Goal: Task Accomplishment & Management: Manage account settings

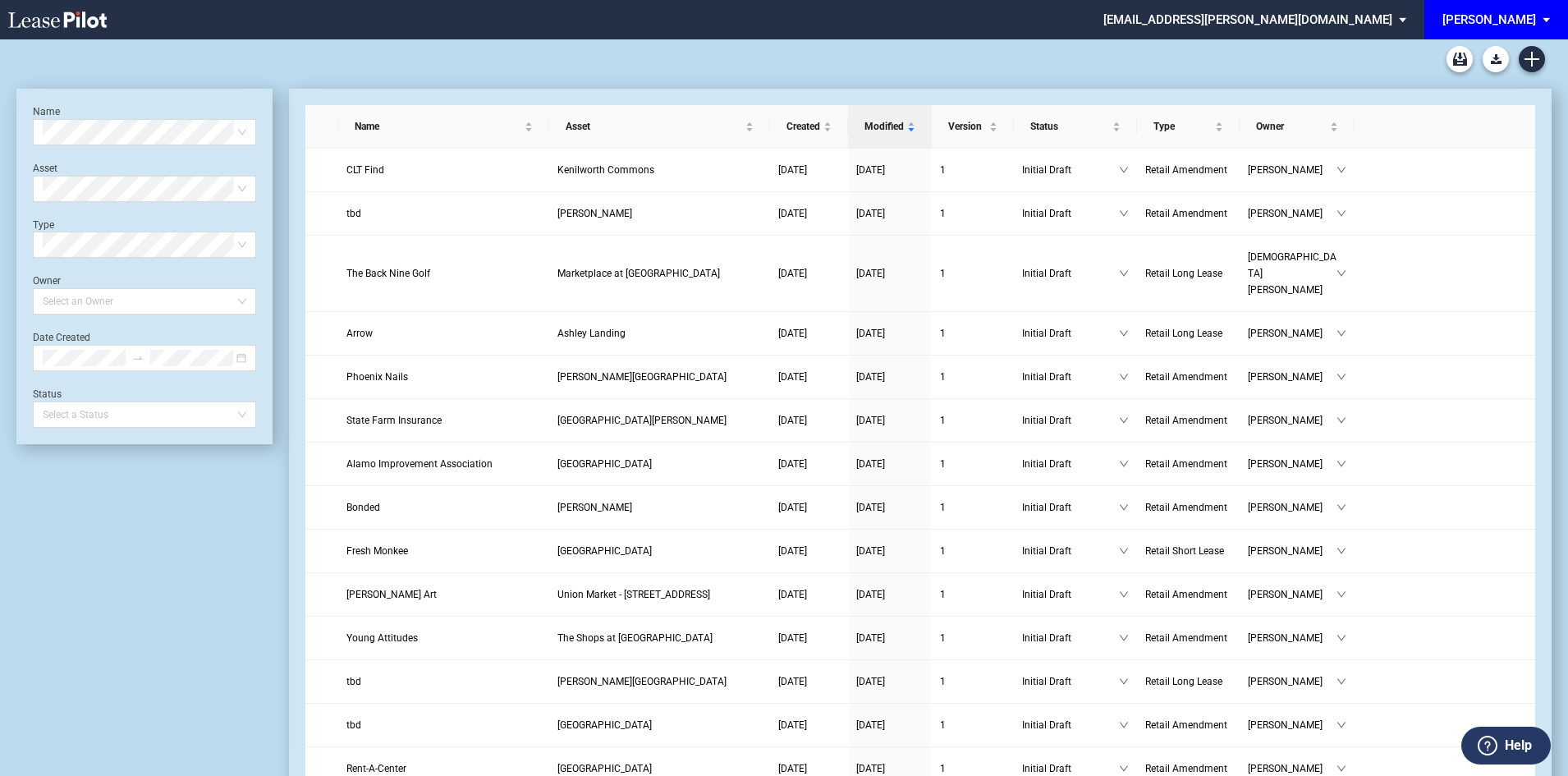
click at [1548, 17] on span "EDENS: \aEDENS\a" at bounding box center [1549, 20] width 20 height 40
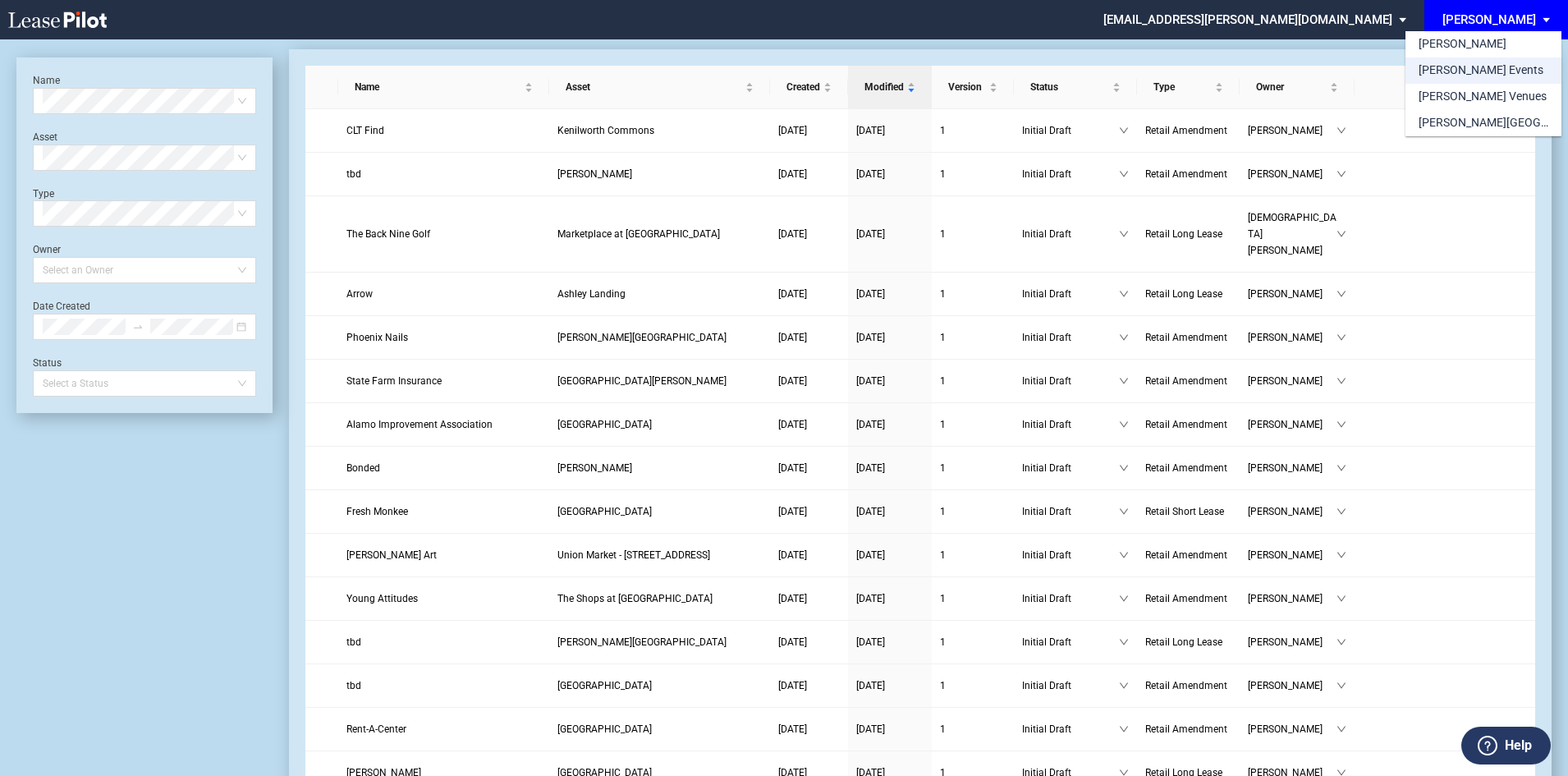
click at [1497, 69] on md-option "[PERSON_NAME] Events" at bounding box center [1484, 71] width 156 height 26
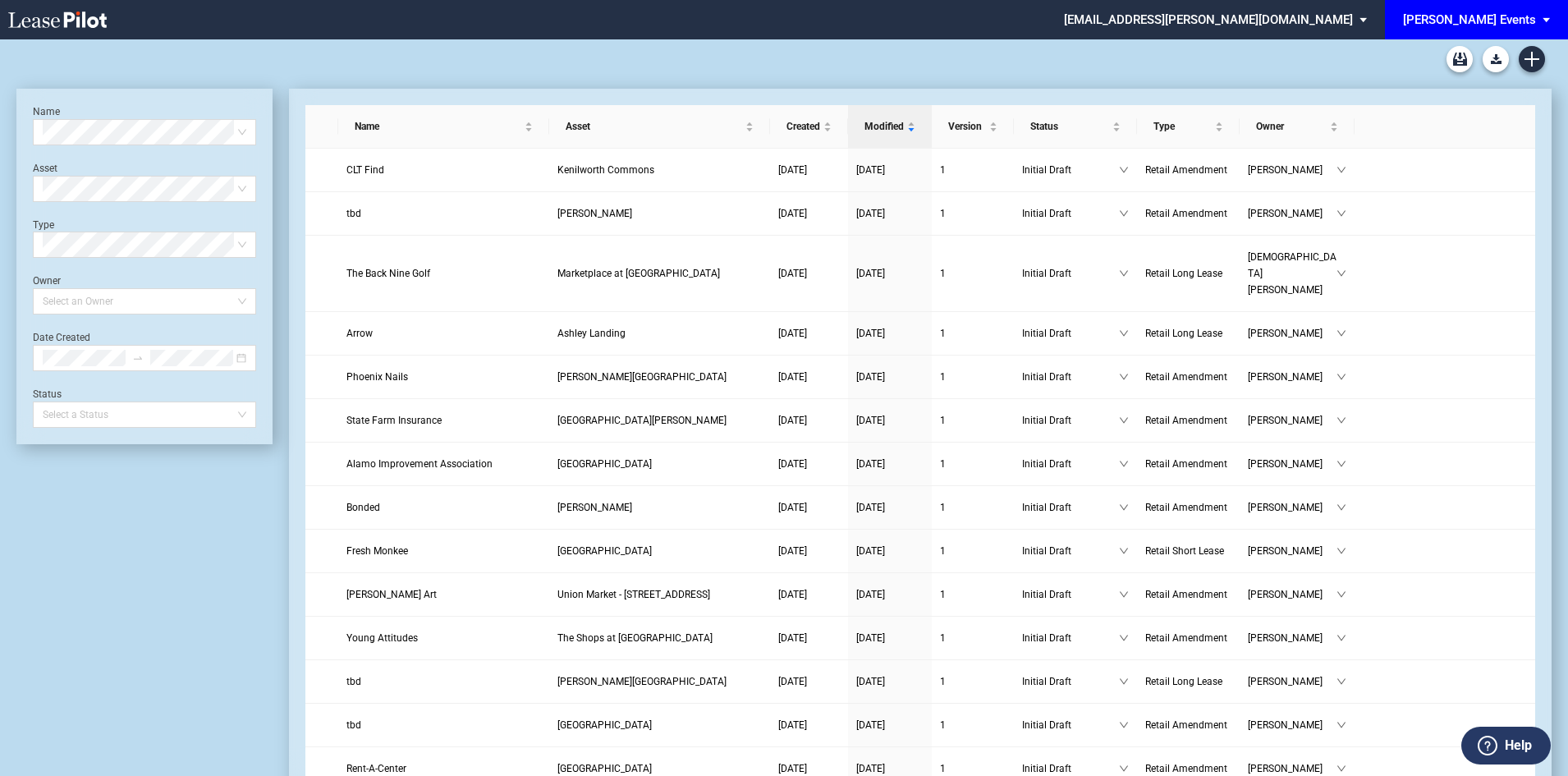
scroll to position [40, 0]
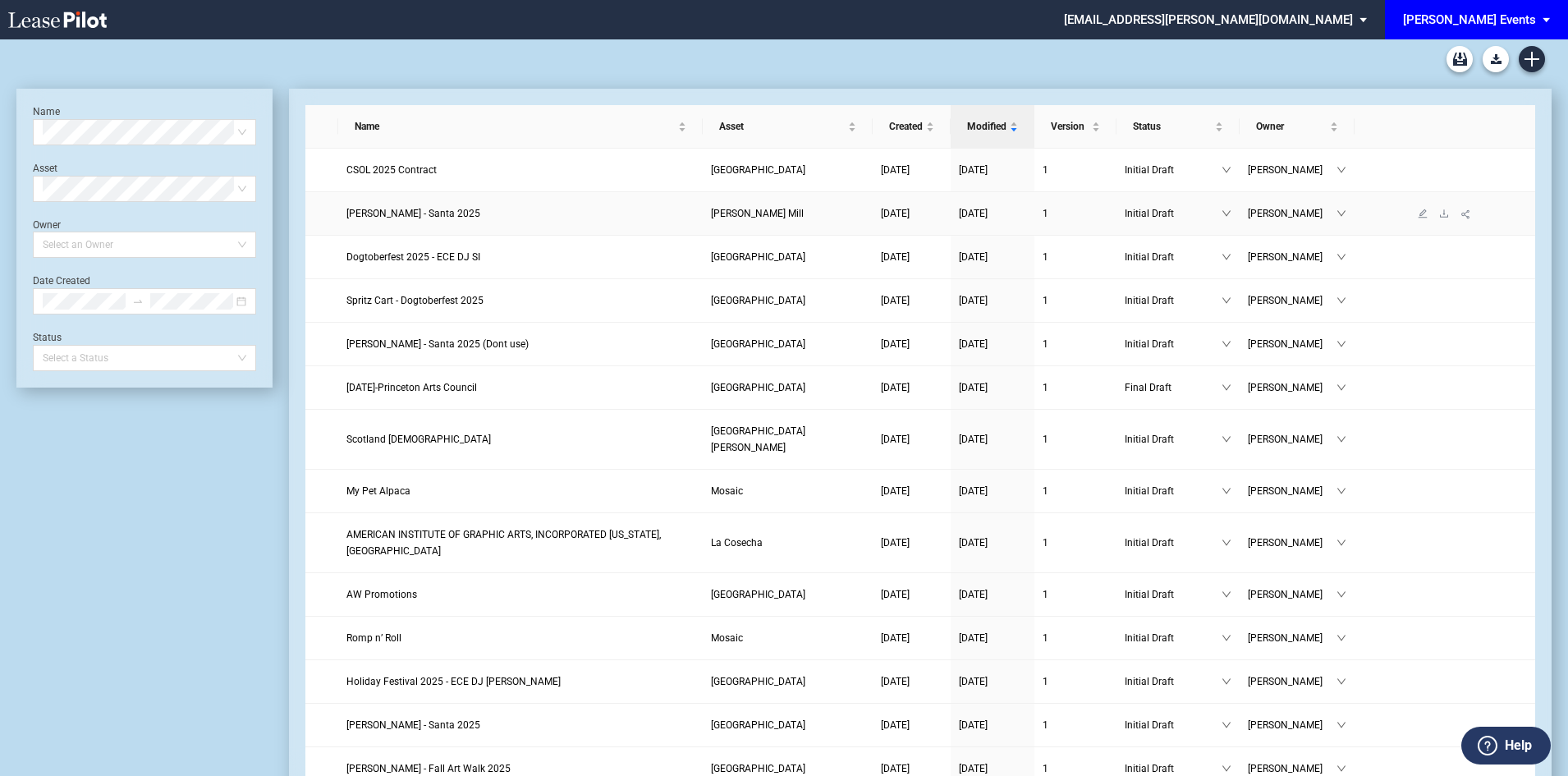
click at [444, 215] on span "Edwin McCora - Santa 2025" at bounding box center [413, 214] width 133 height 11
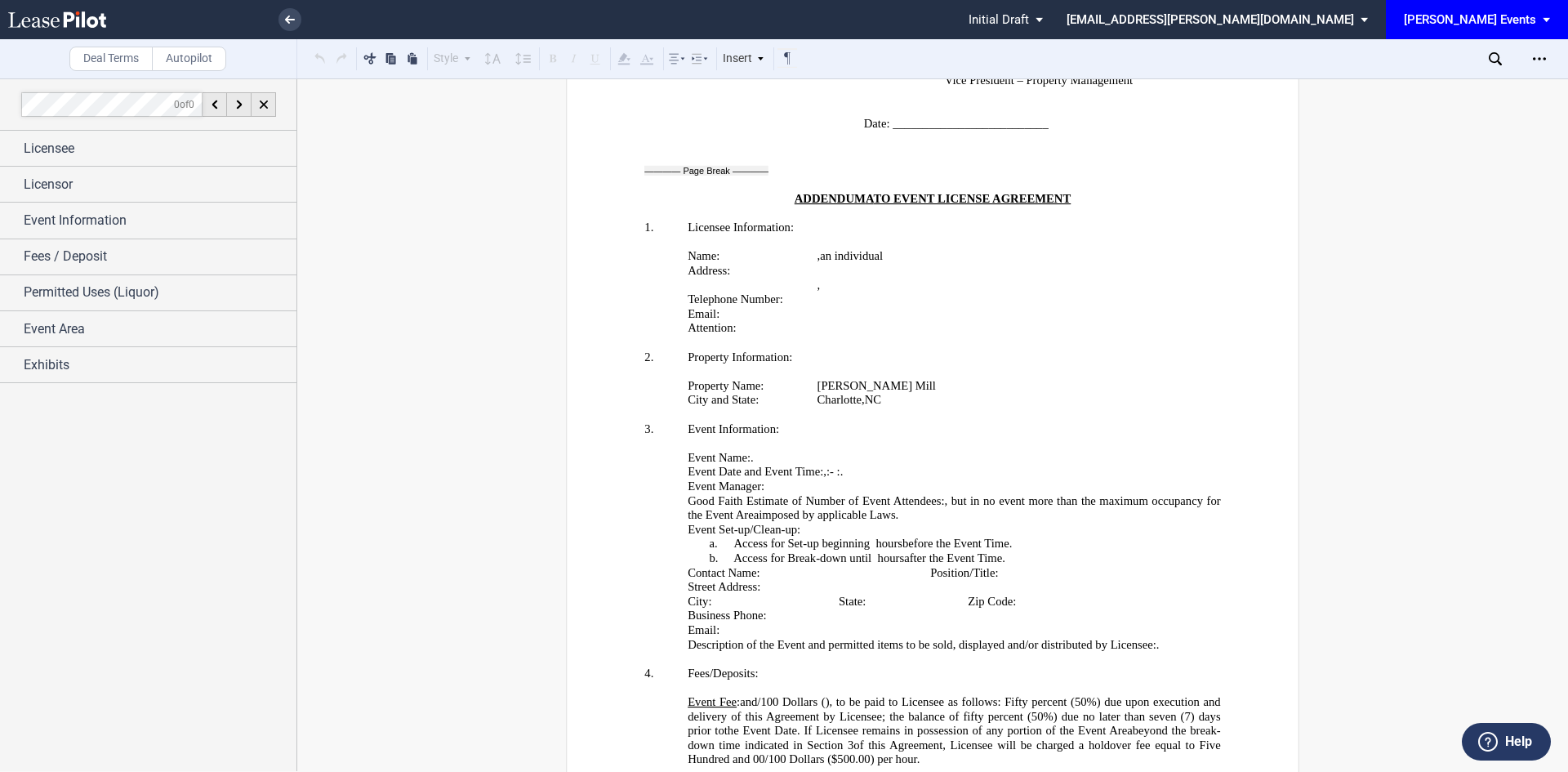
scroll to position [3023, 0]
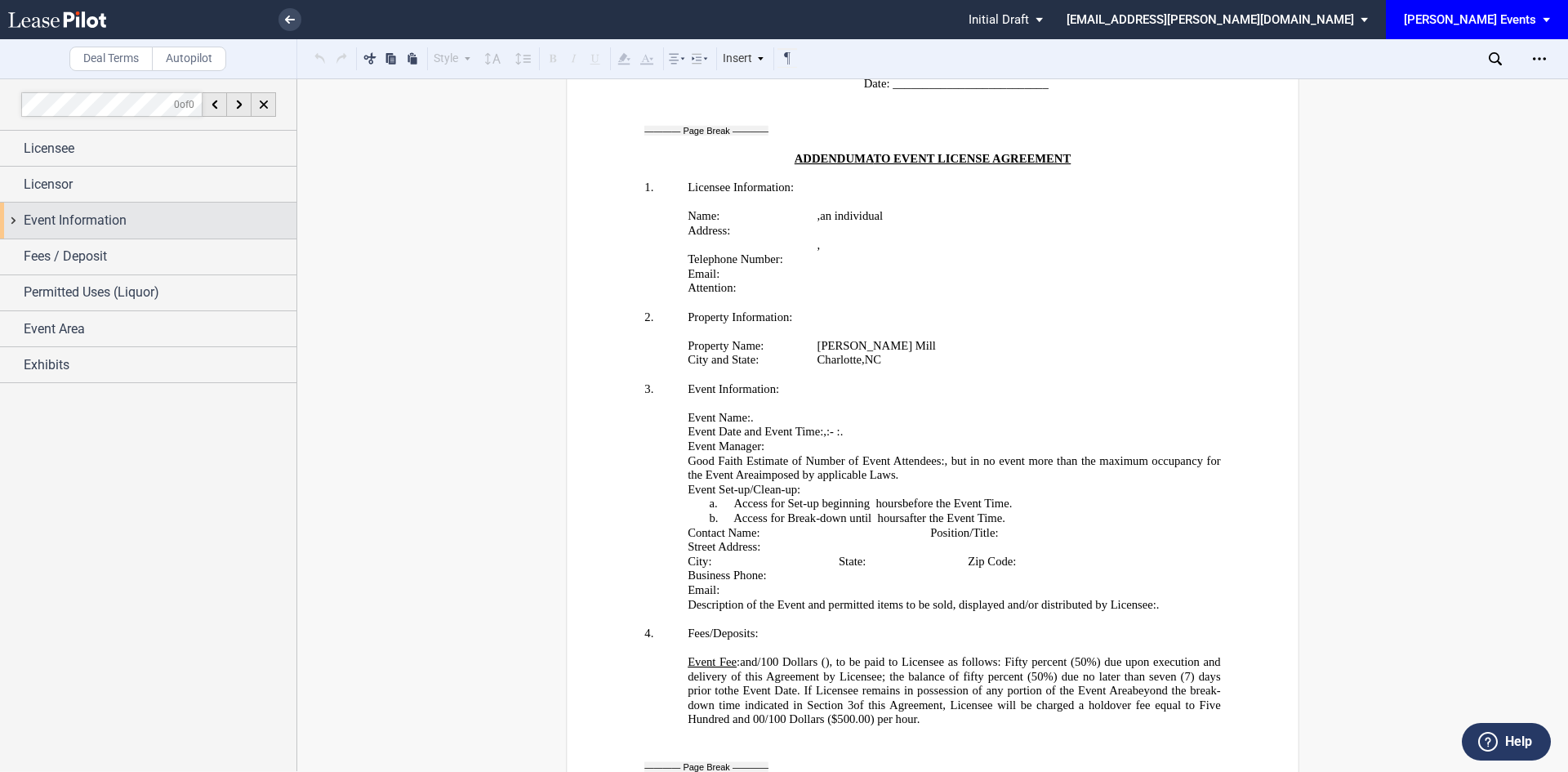
click at [172, 231] on div "Event Information" at bounding box center [148, 219] width 296 height 35
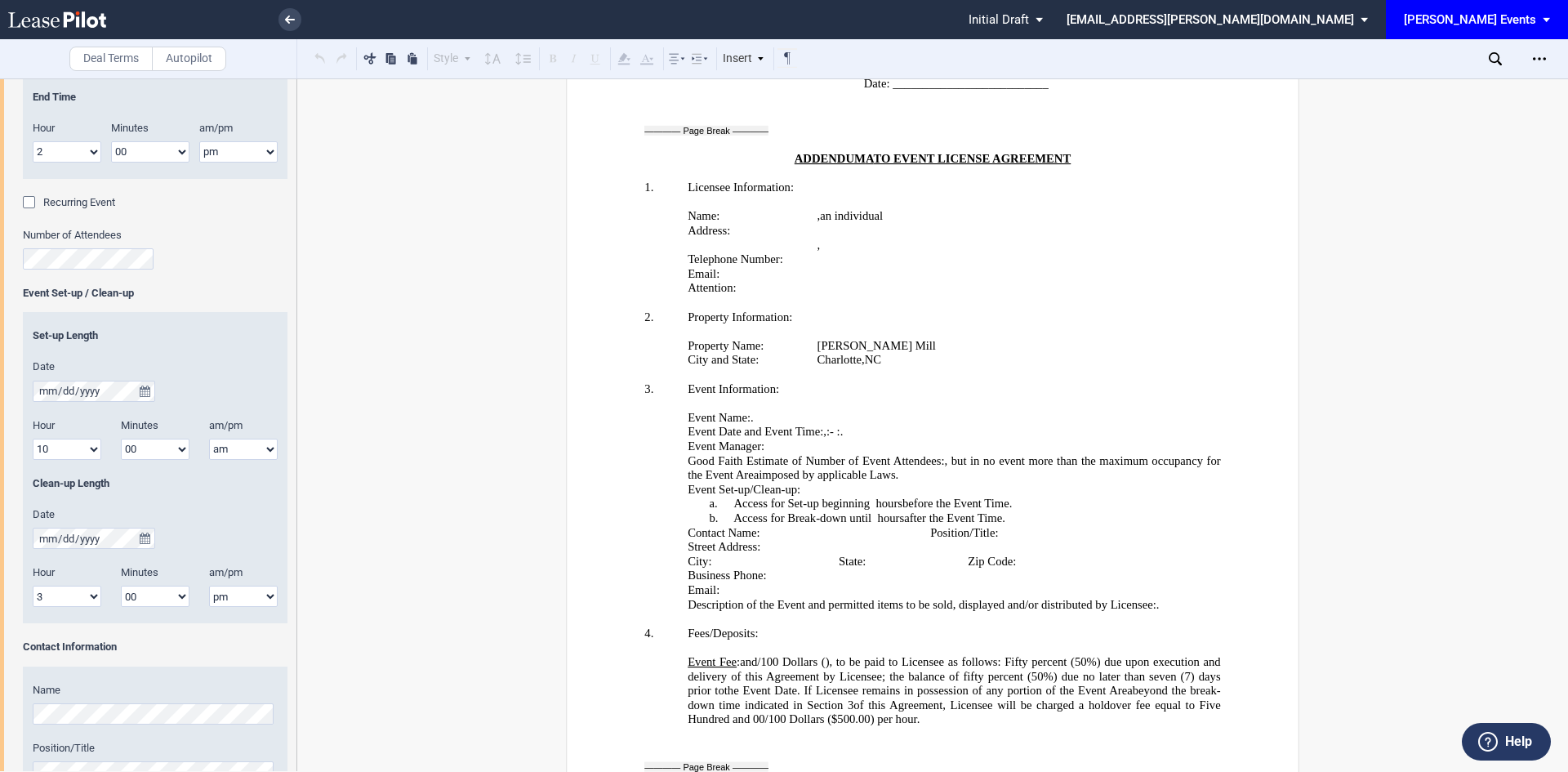
scroll to position [491, 0]
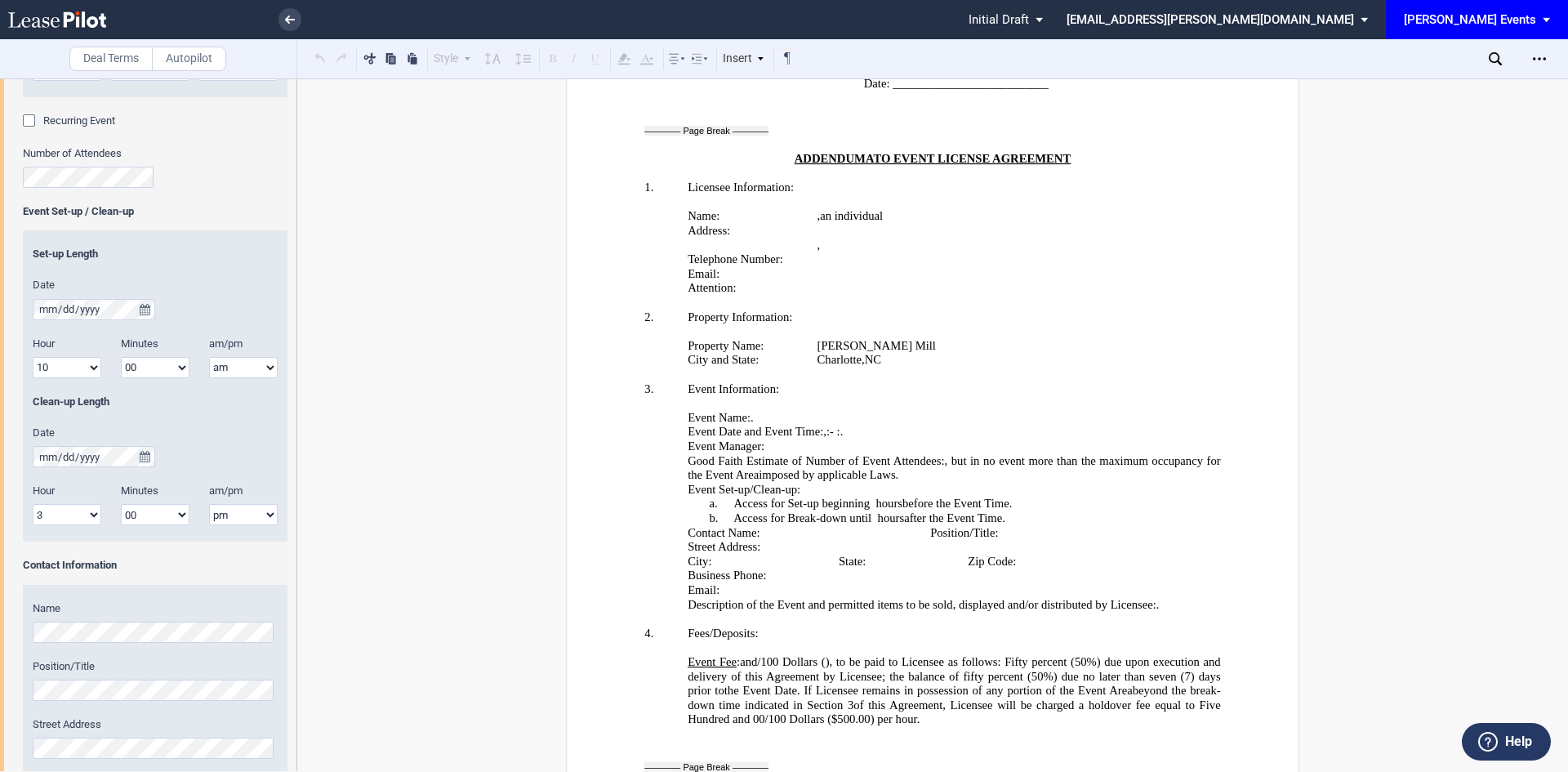
click at [71, 363] on select "1 2 3 4 5 6 7 8 9 10 11 12" at bounding box center [67, 367] width 69 height 22
select select "1"
click at [33, 357] on select "1 2 3 4 5 6 7 8 9 10 11 12" at bounding box center [67, 367] width 69 height 22
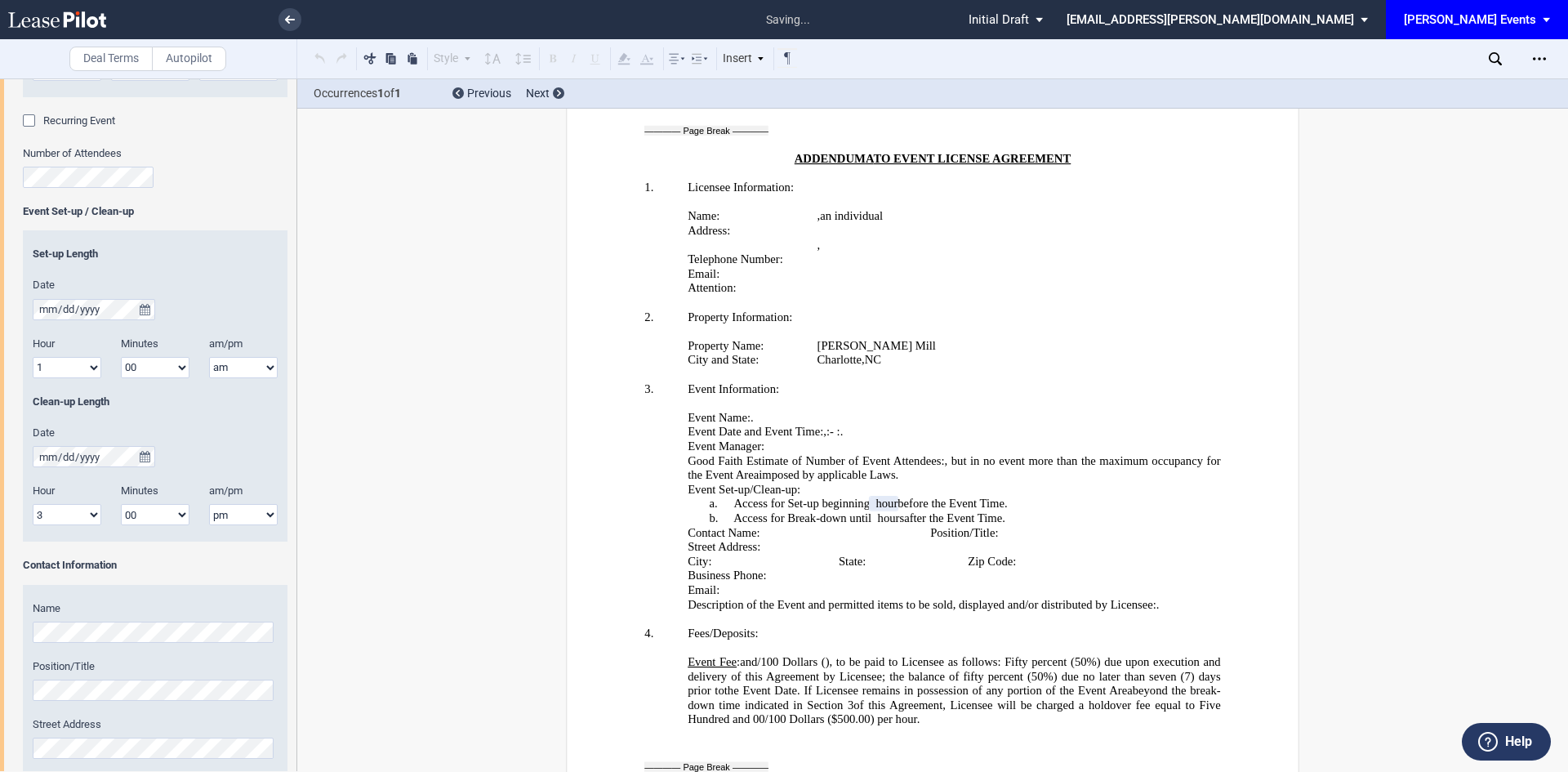
click at [78, 522] on select "1 2 3 4 5 6 7 8 9 10 11 12" at bounding box center [67, 514] width 69 height 22
select select "1"
click at [33, 504] on select "1 2 3 4 5 6 7 8 9 10 11 12" at bounding box center [67, 514] width 69 height 22
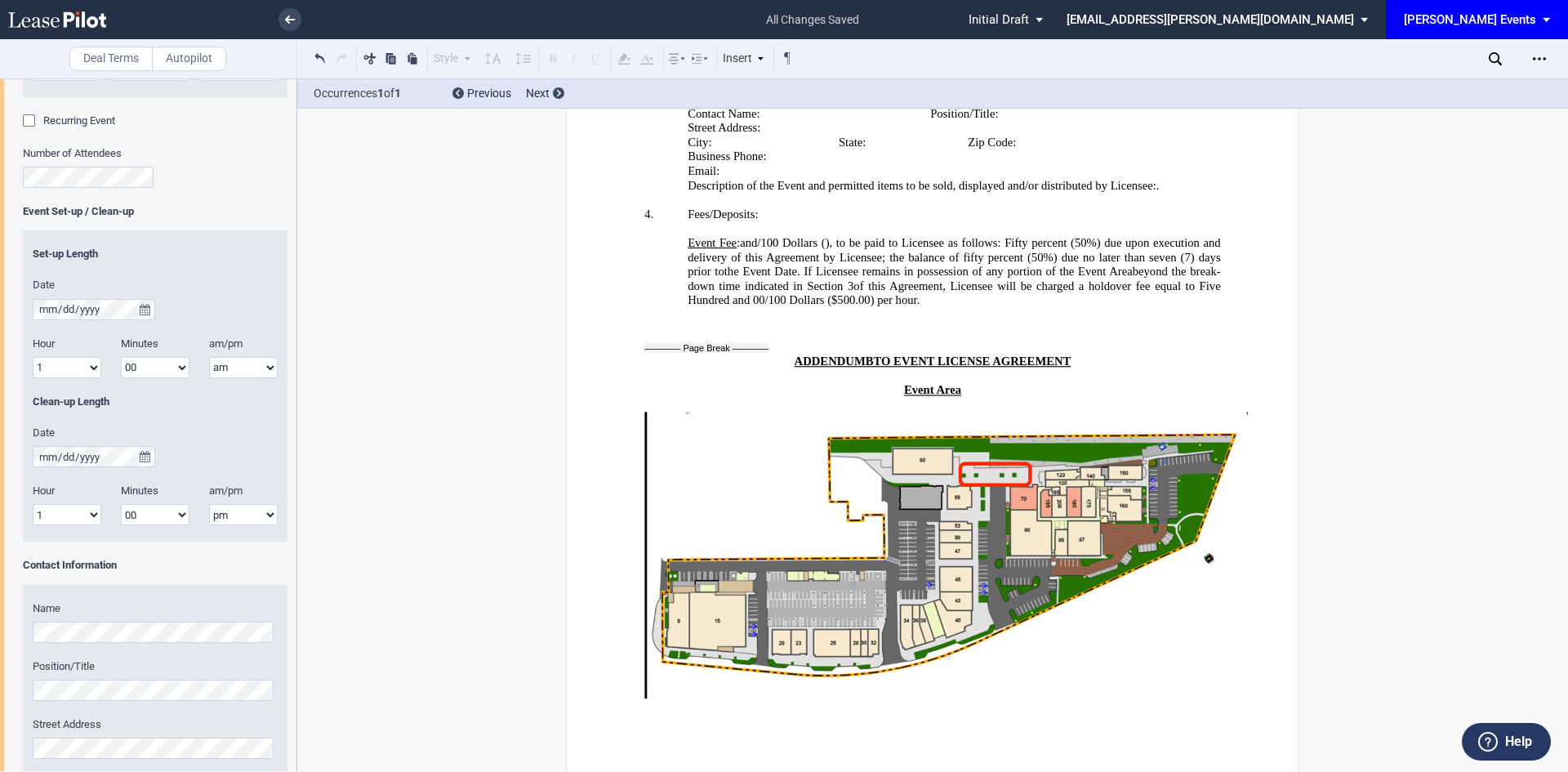
scroll to position [3445, 0]
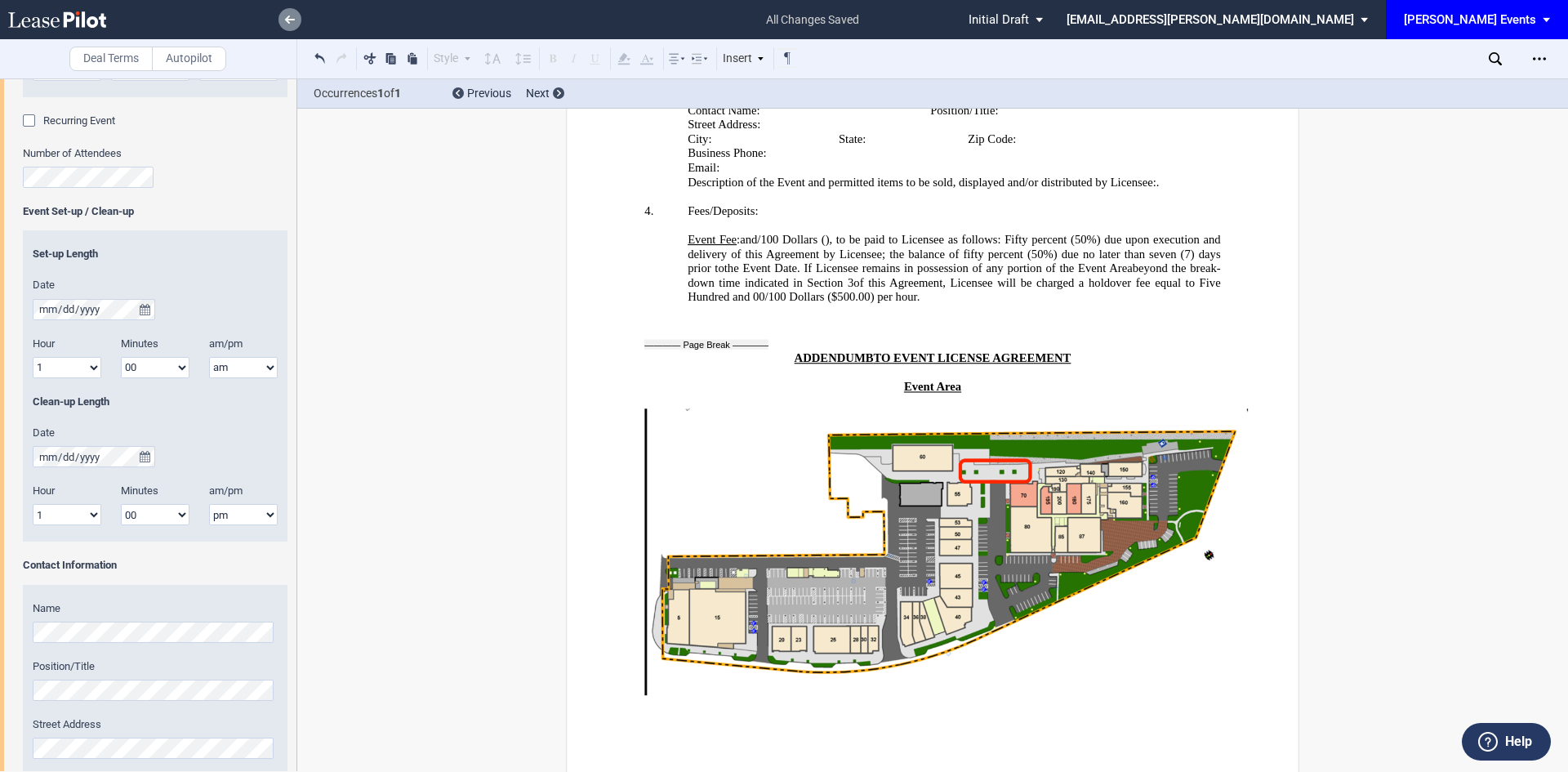
click at [293, 25] on link at bounding box center [290, 20] width 23 height 23
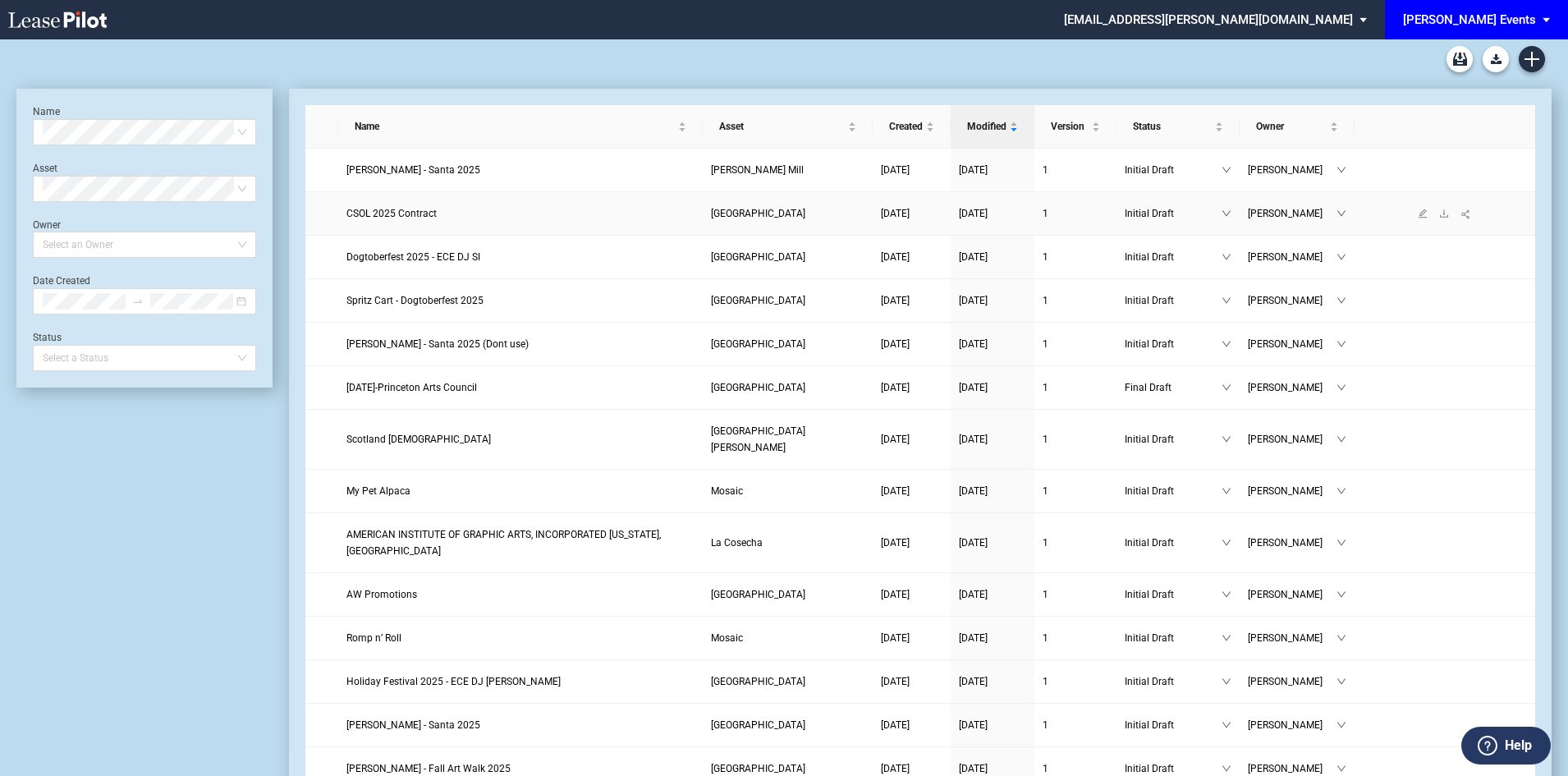
click at [395, 212] on span "CSOL 2025 Contract" at bounding box center [391, 214] width 90 height 11
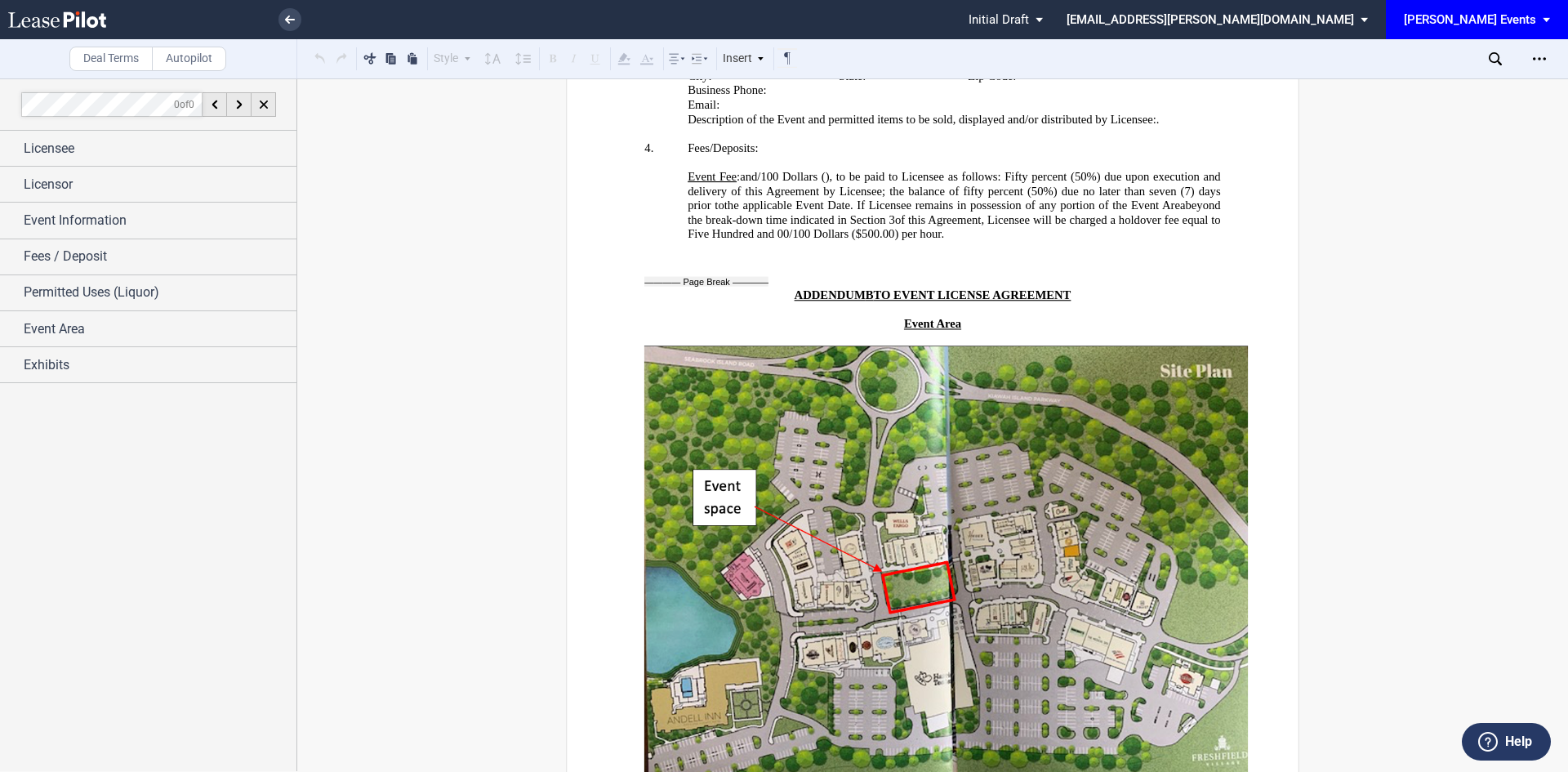
scroll to position [3632, 0]
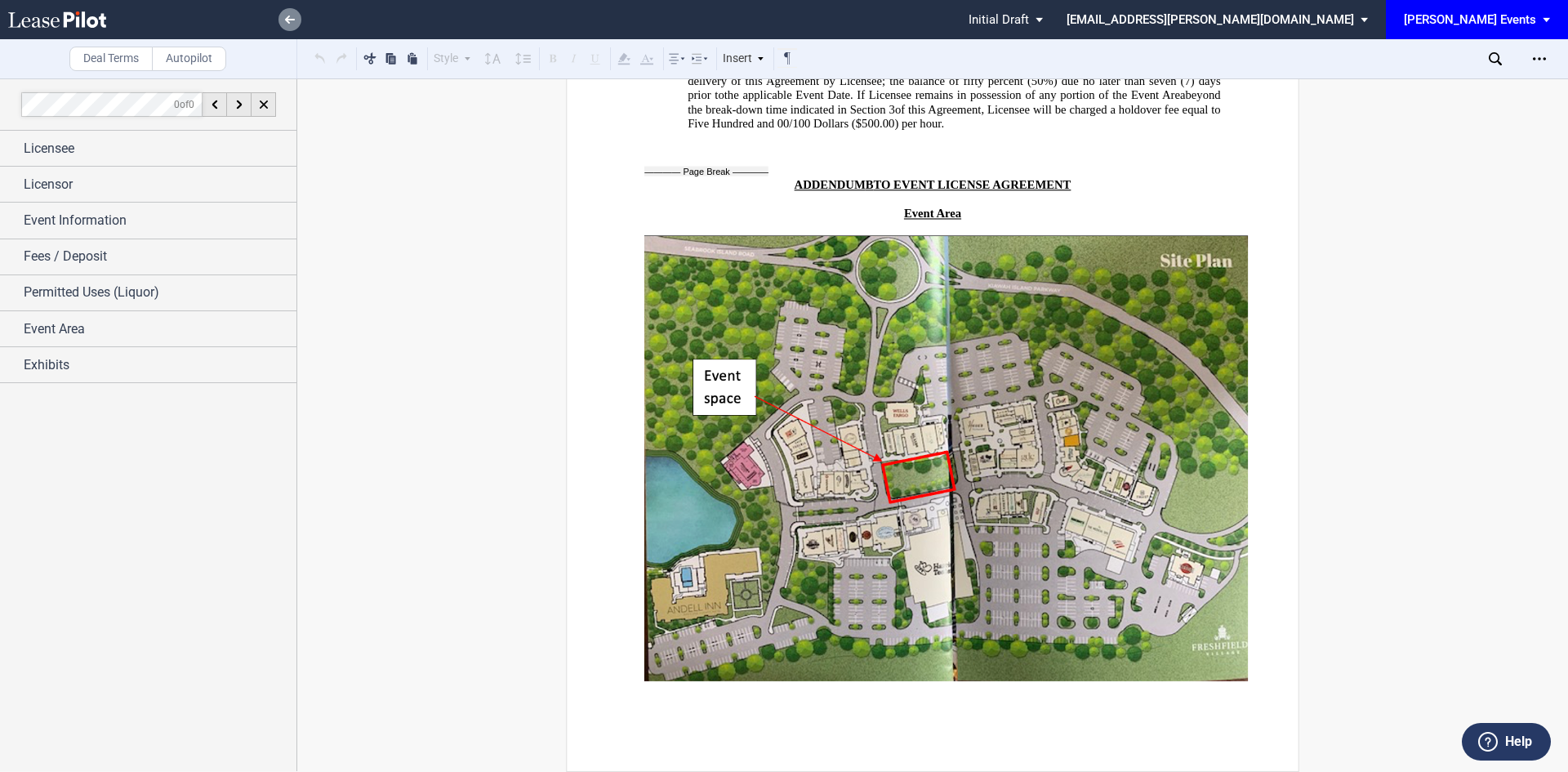
click at [287, 21] on use at bounding box center [290, 19] width 9 height 8
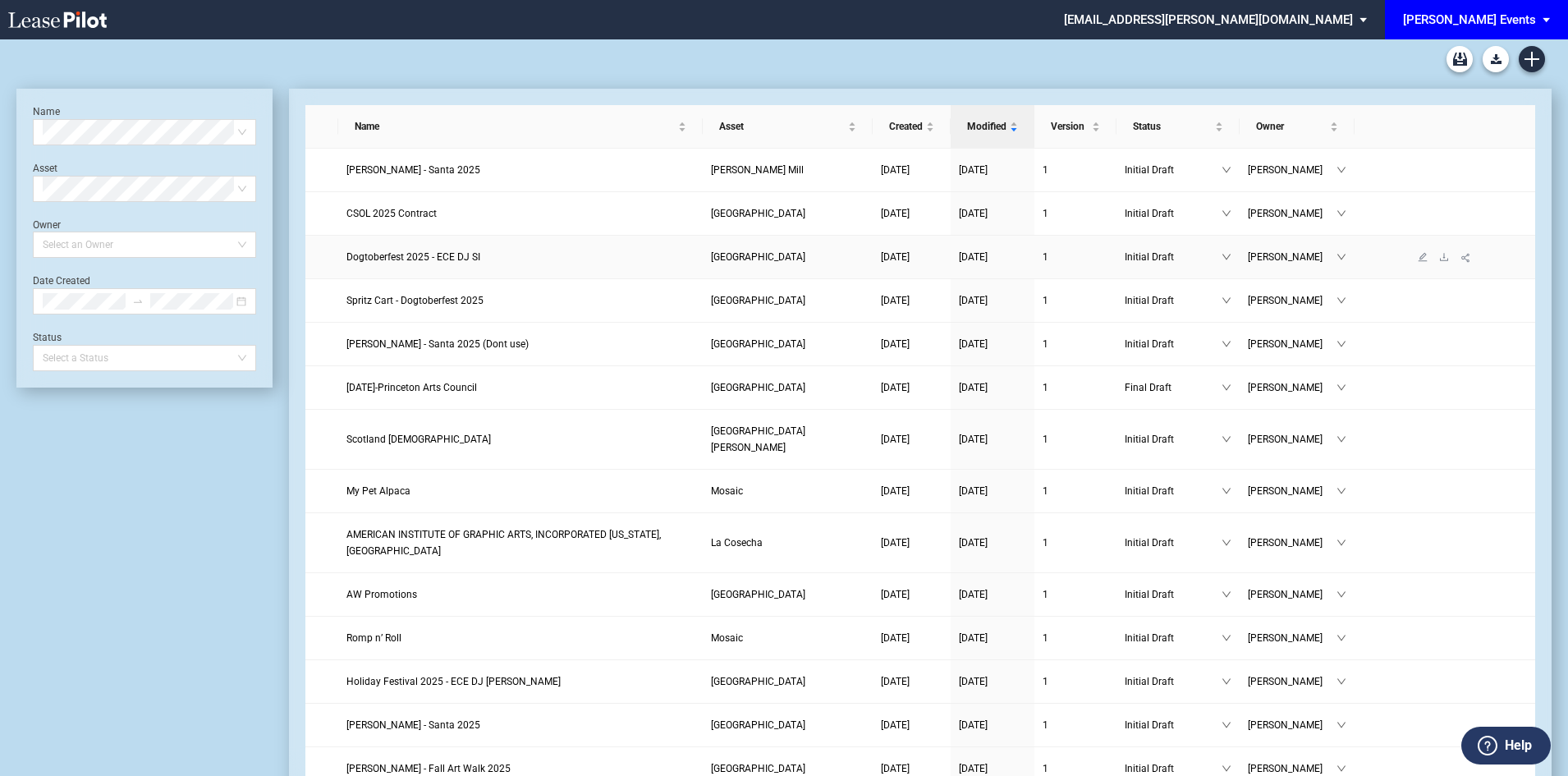
click at [425, 262] on span "Dogtoberfest 2025 - ECE DJ SI" at bounding box center [413, 257] width 133 height 11
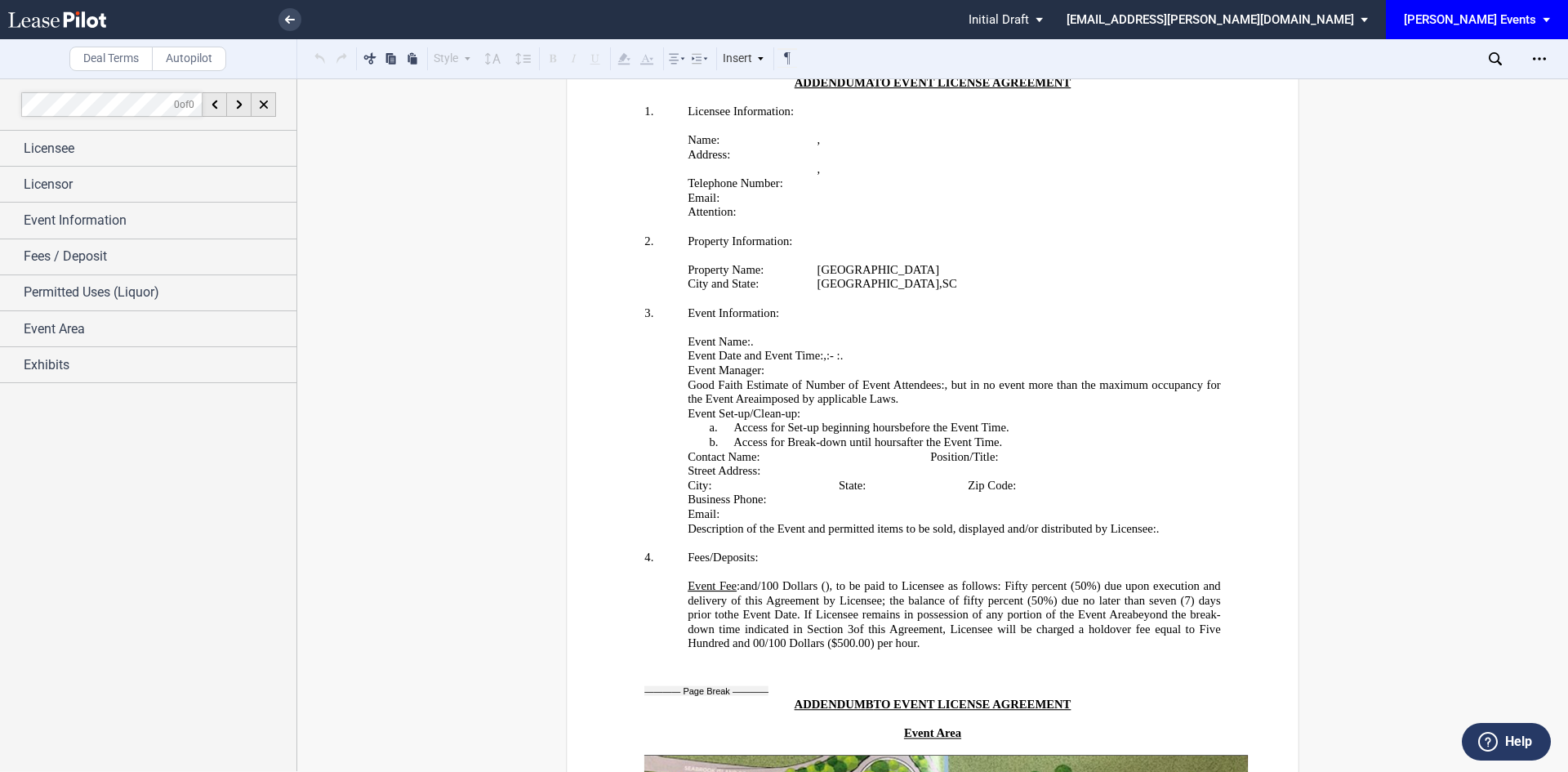
scroll to position [3085, 0]
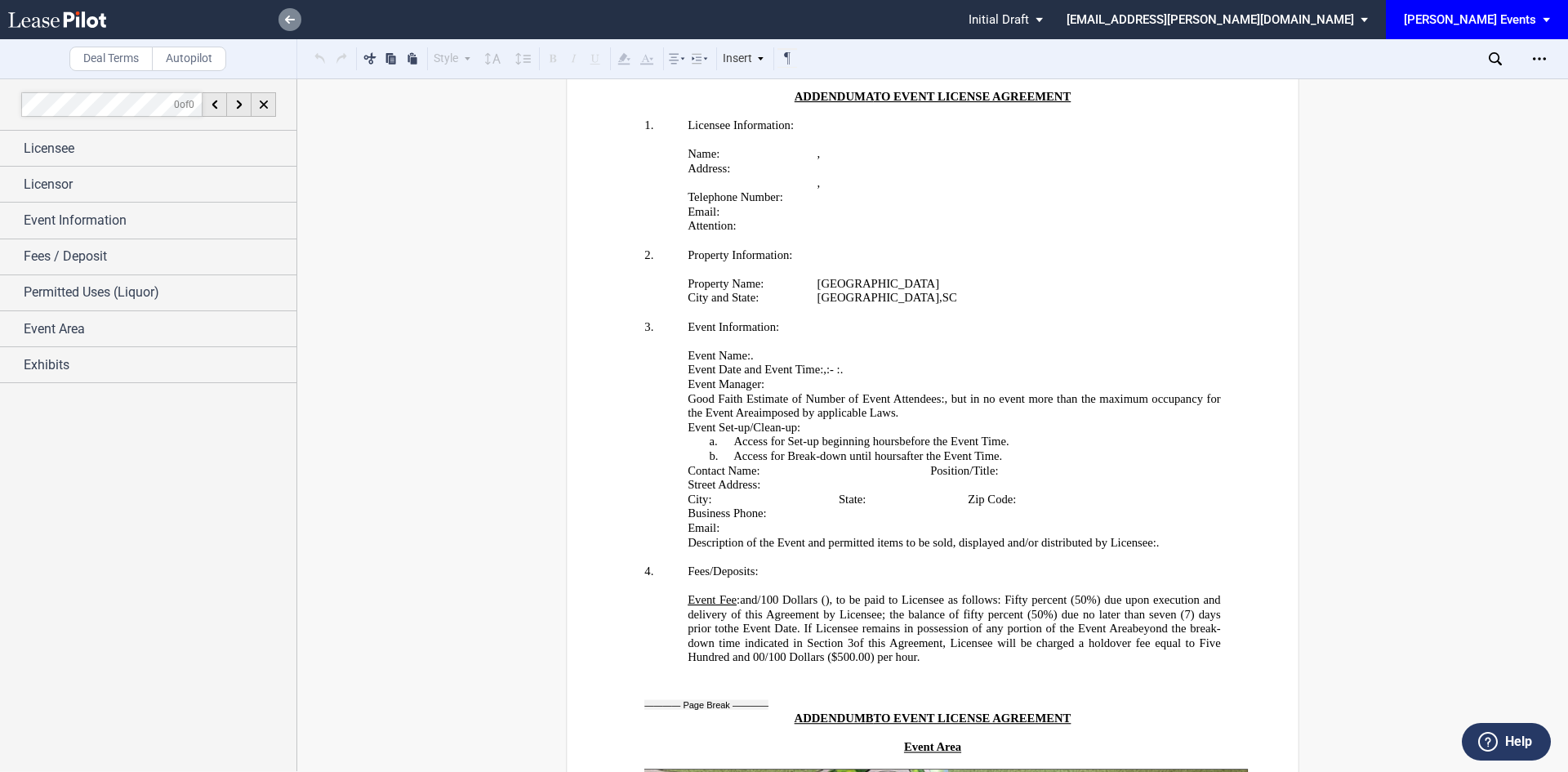
click at [290, 21] on use at bounding box center [290, 19] width 9 height 8
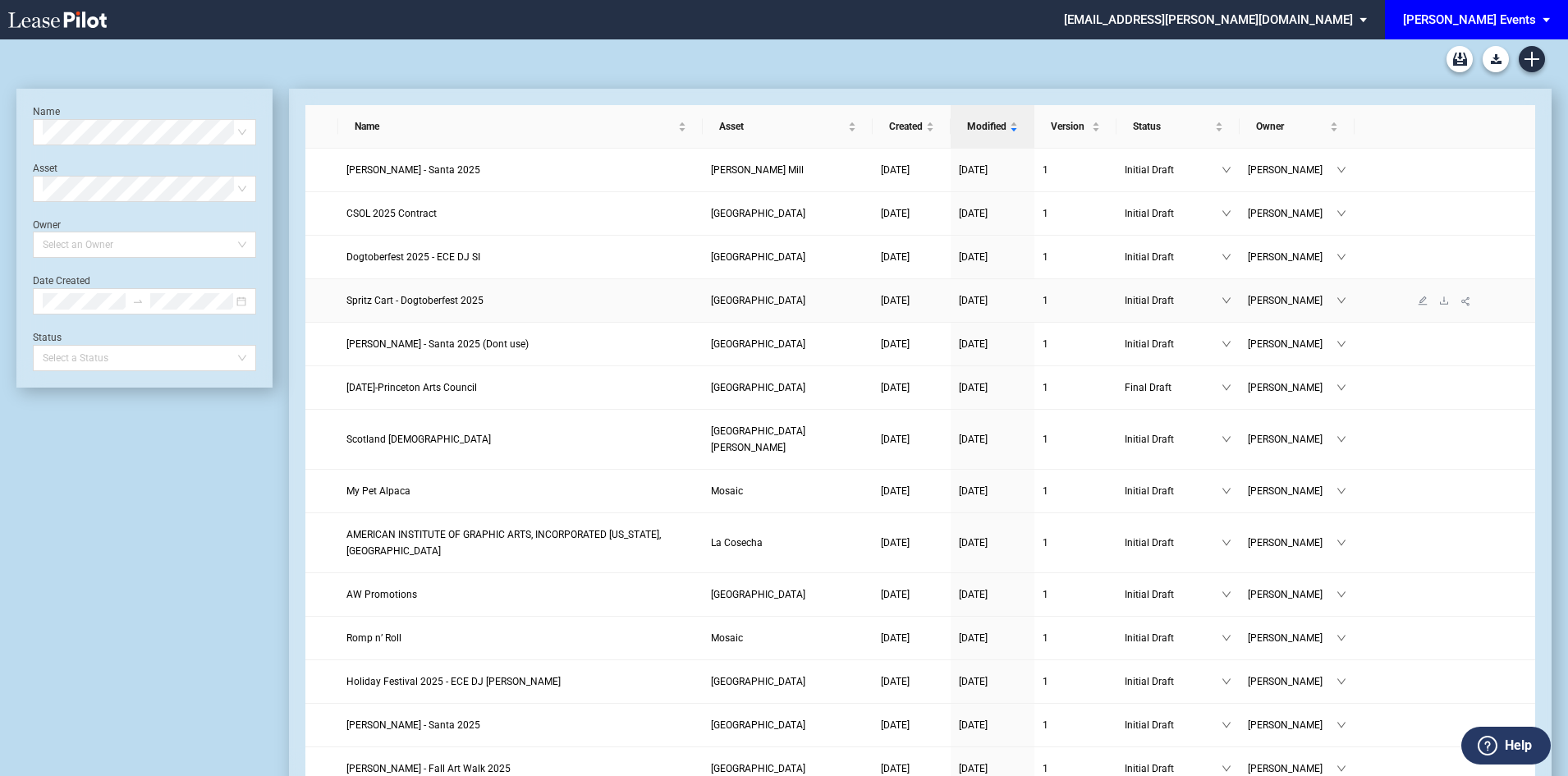
click at [458, 301] on span "Spritz Cart - Dogtoberfest 2025" at bounding box center [414, 301] width 137 height 11
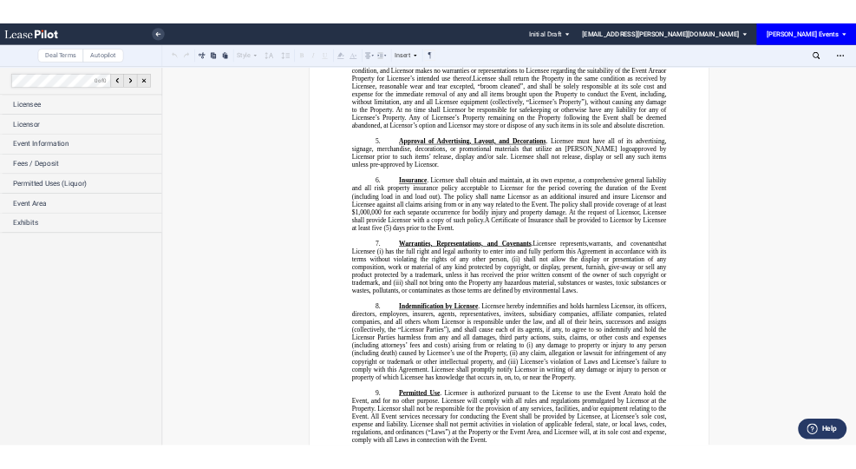
scroll to position [694, 0]
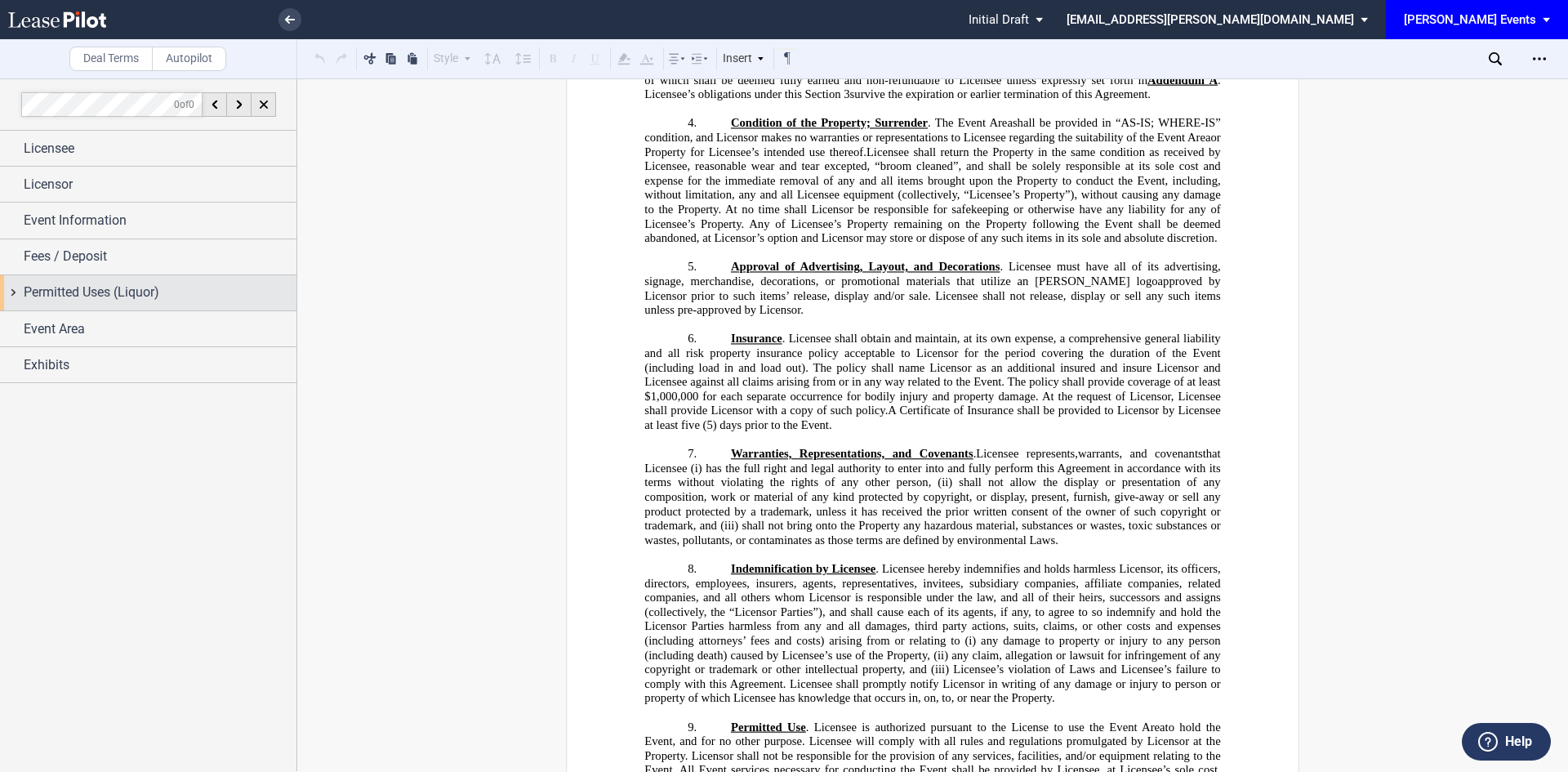
click at [173, 287] on div "Permitted Uses (Liquor)" at bounding box center [160, 292] width 273 height 20
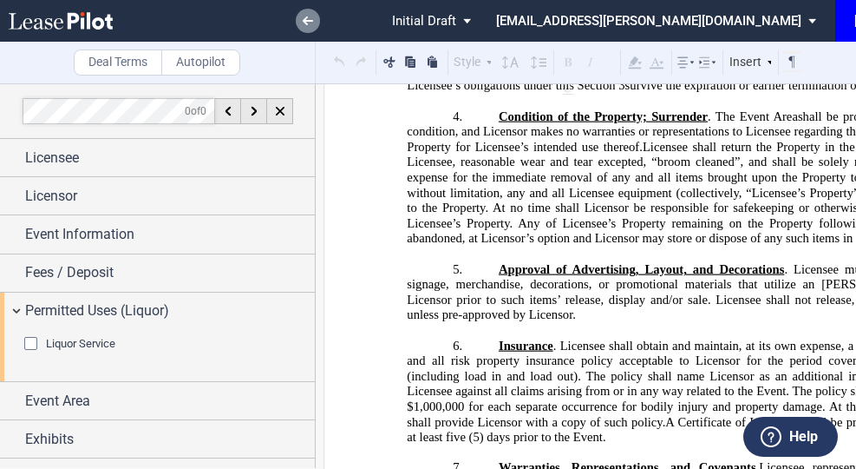
click at [300, 22] on link at bounding box center [308, 21] width 24 height 24
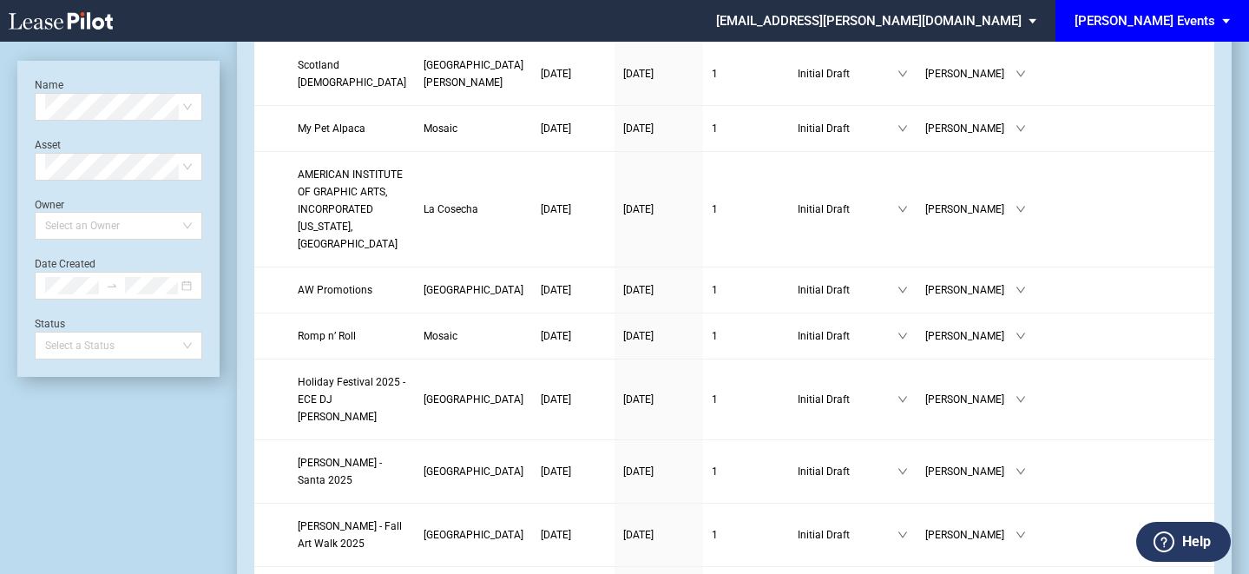
scroll to position [521, 0]
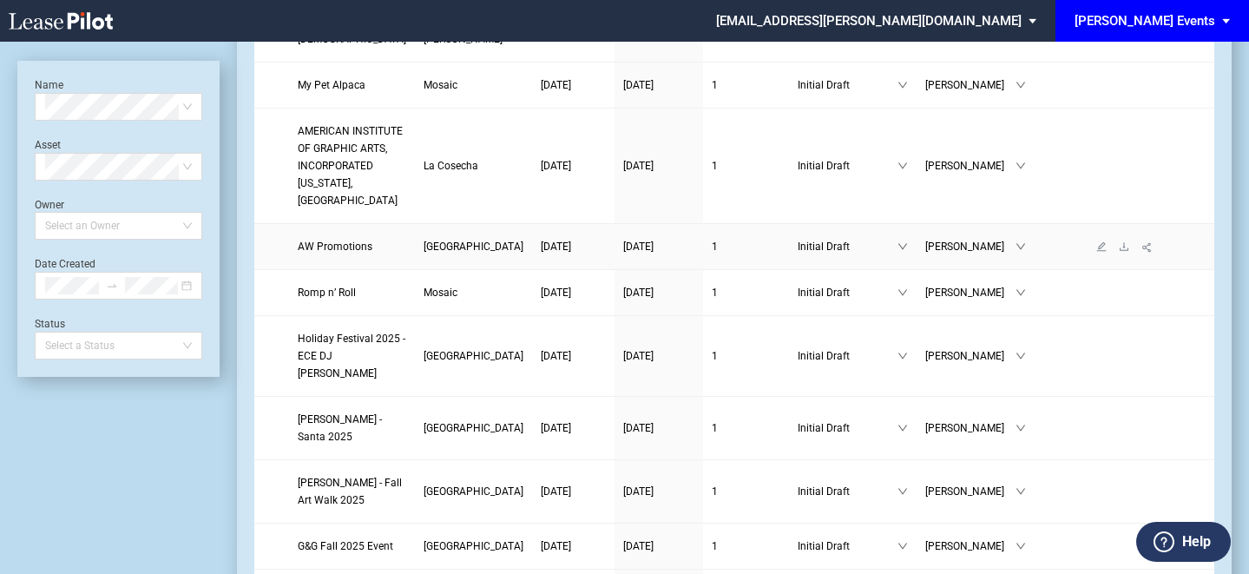
click at [337, 253] on span "AW Promotions" at bounding box center [335, 246] width 75 height 12
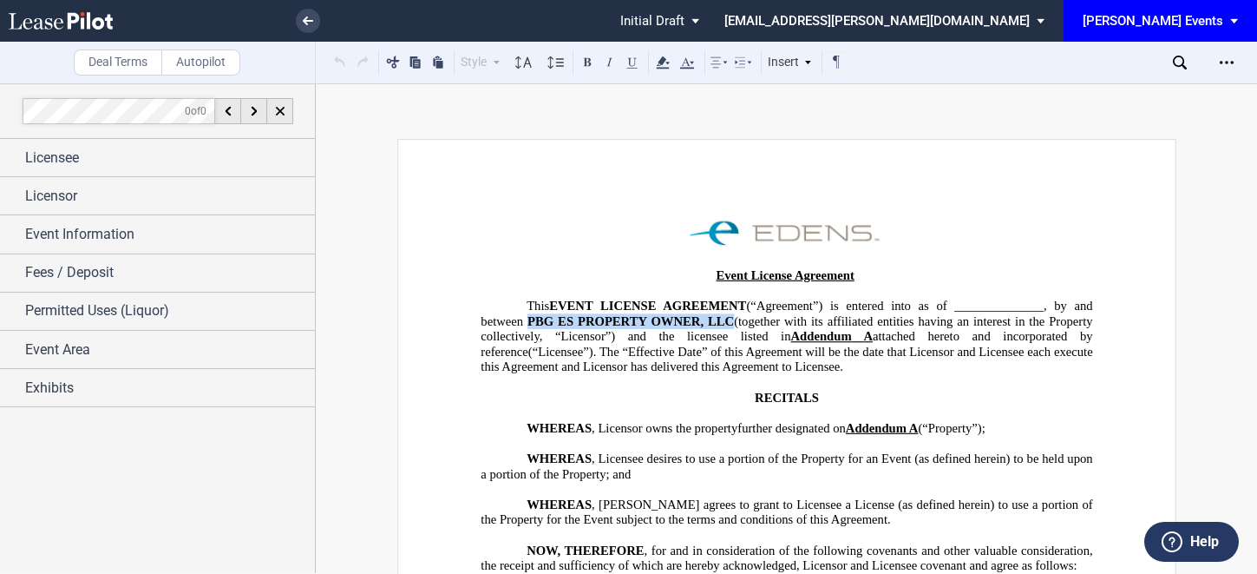
drag, startPoint x: 729, startPoint y: 320, endPoint x: 526, endPoint y: 321, distance: 203.1
click at [526, 321] on span "This EVENT LICENSE AGREEMENT (“Agreement”) is entered into as of ______________…" at bounding box center [788, 335] width 615 height 75
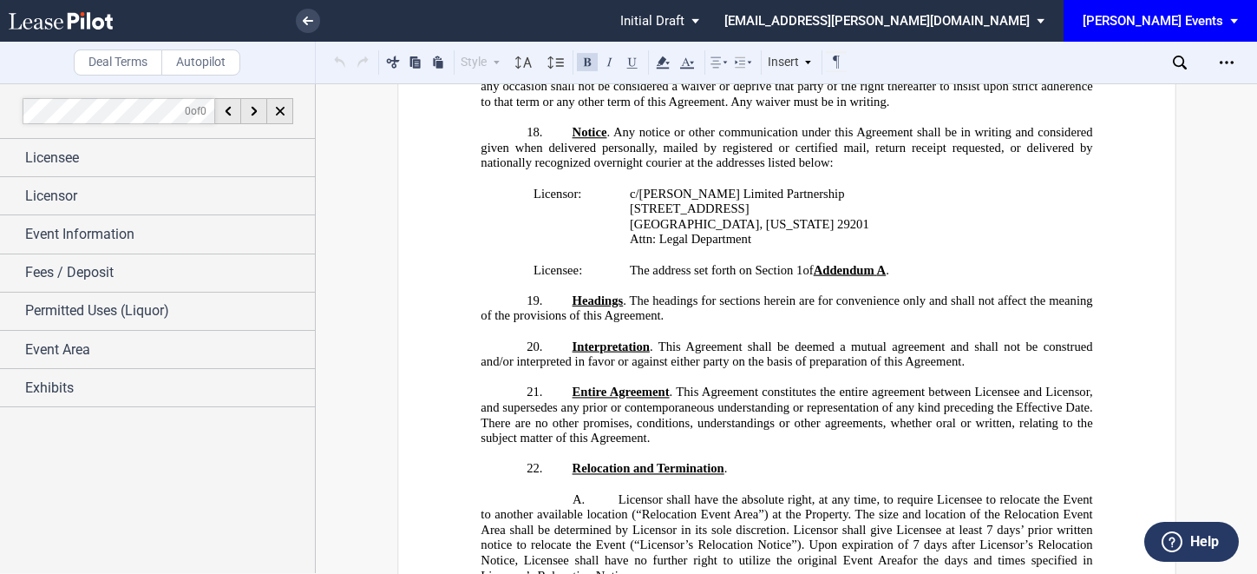
scroll to position [2083, 0]
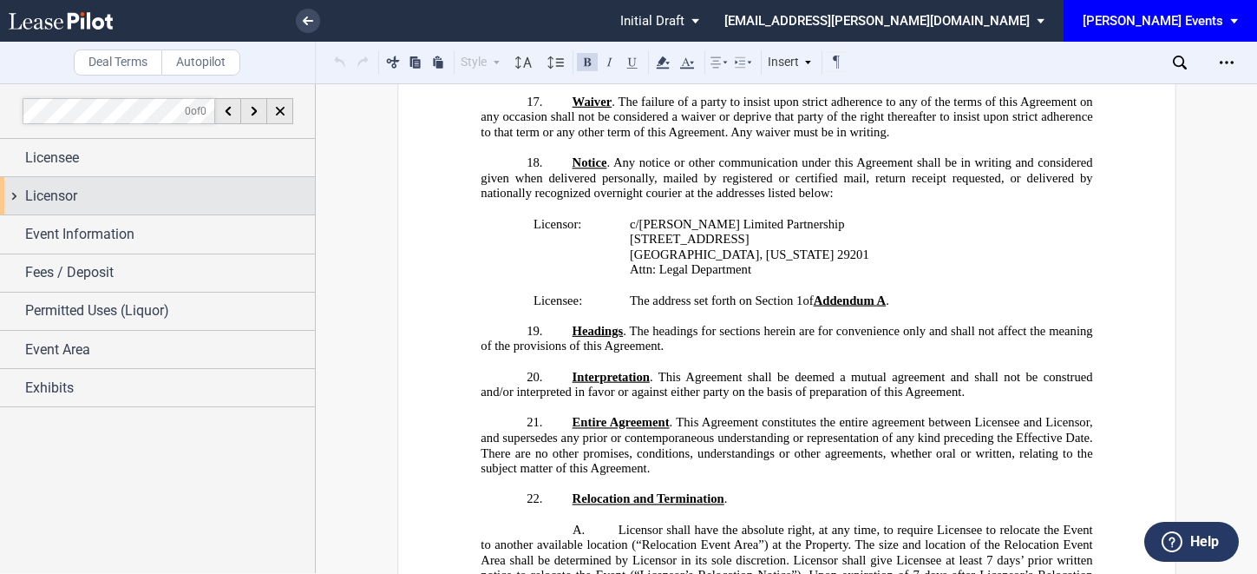
click at [199, 187] on div "Licensor" at bounding box center [170, 196] width 290 height 21
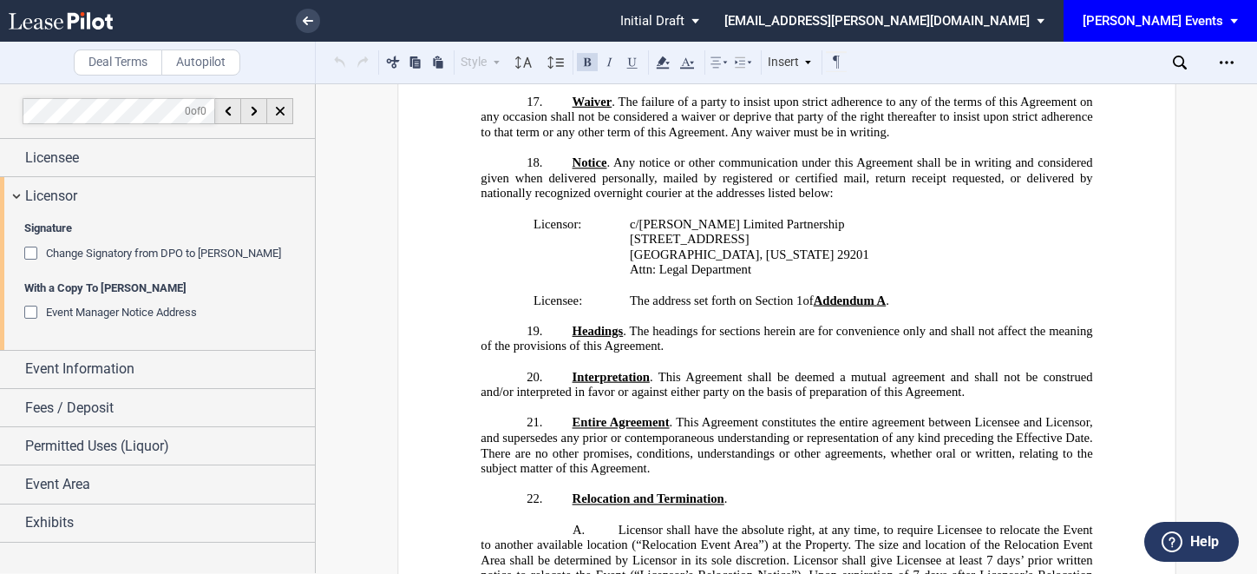
click at [28, 312] on div "Event Manager Notice Address" at bounding box center [32, 313] width 17 height 17
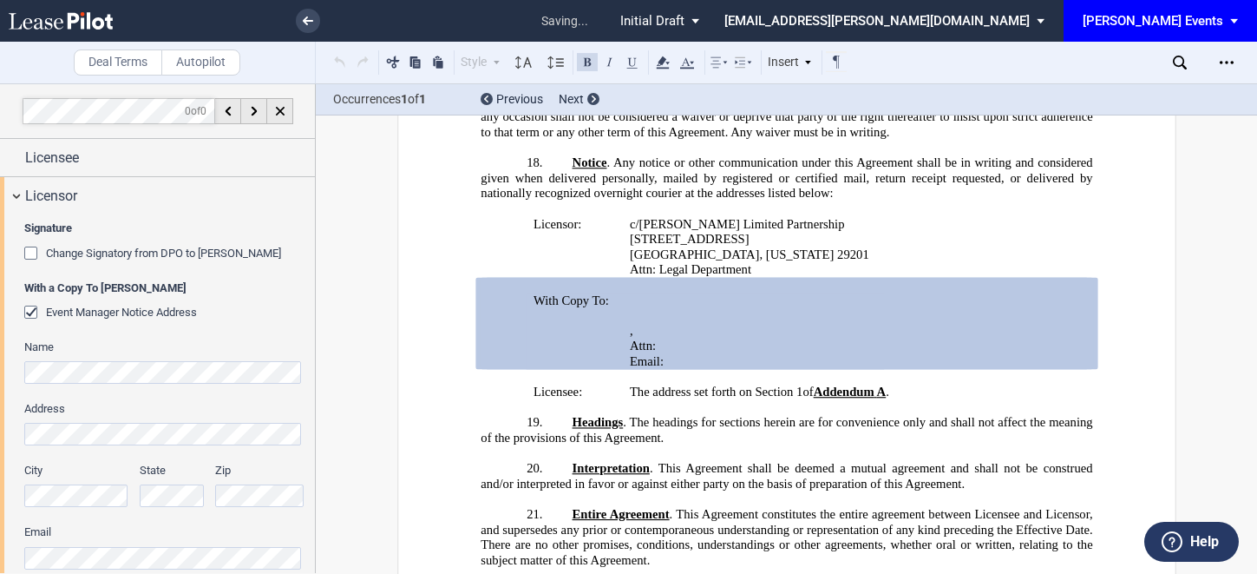
click at [28, 312] on div "Event Manager Notice Address" at bounding box center [32, 313] width 17 height 17
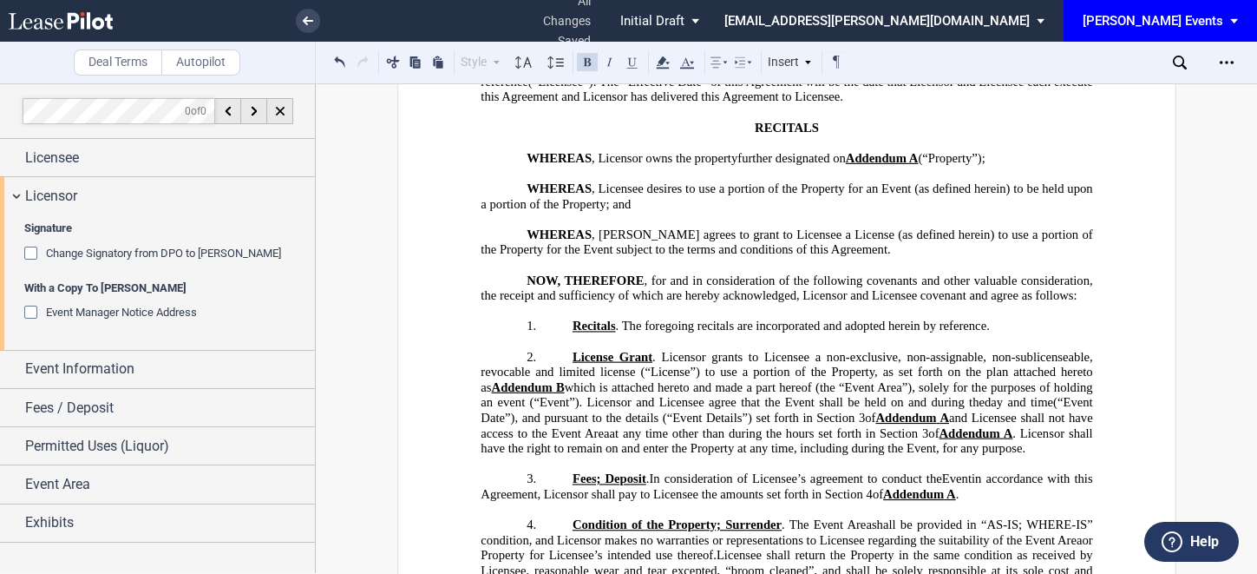
scroll to position [45, 0]
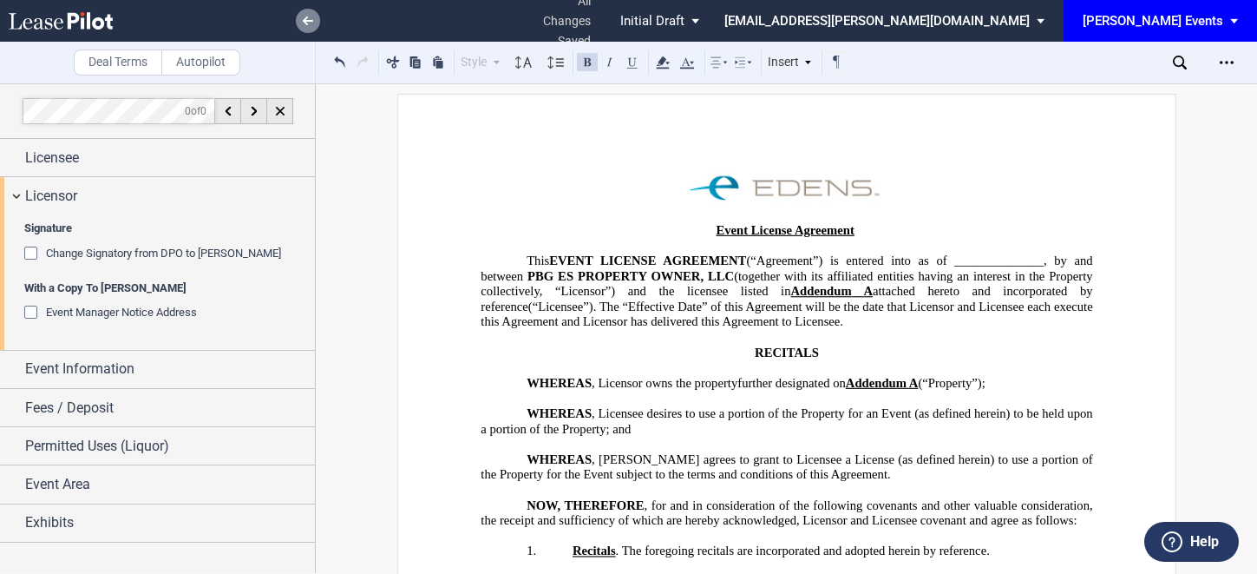
click at [312, 19] on icon at bounding box center [308, 20] width 10 height 9
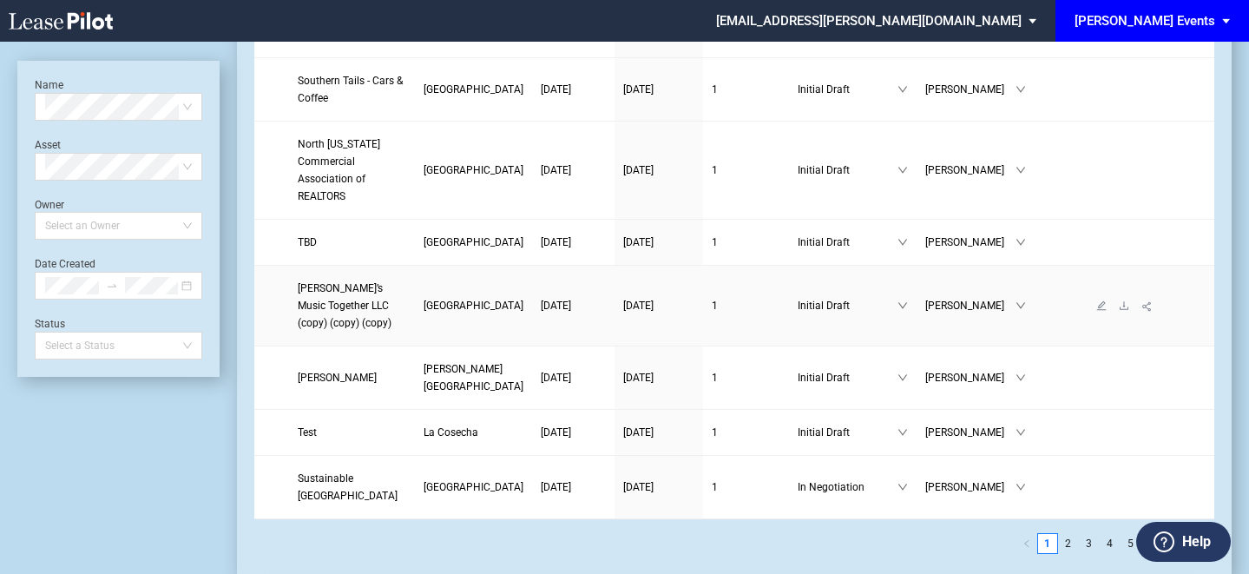
scroll to position [2777, 0]
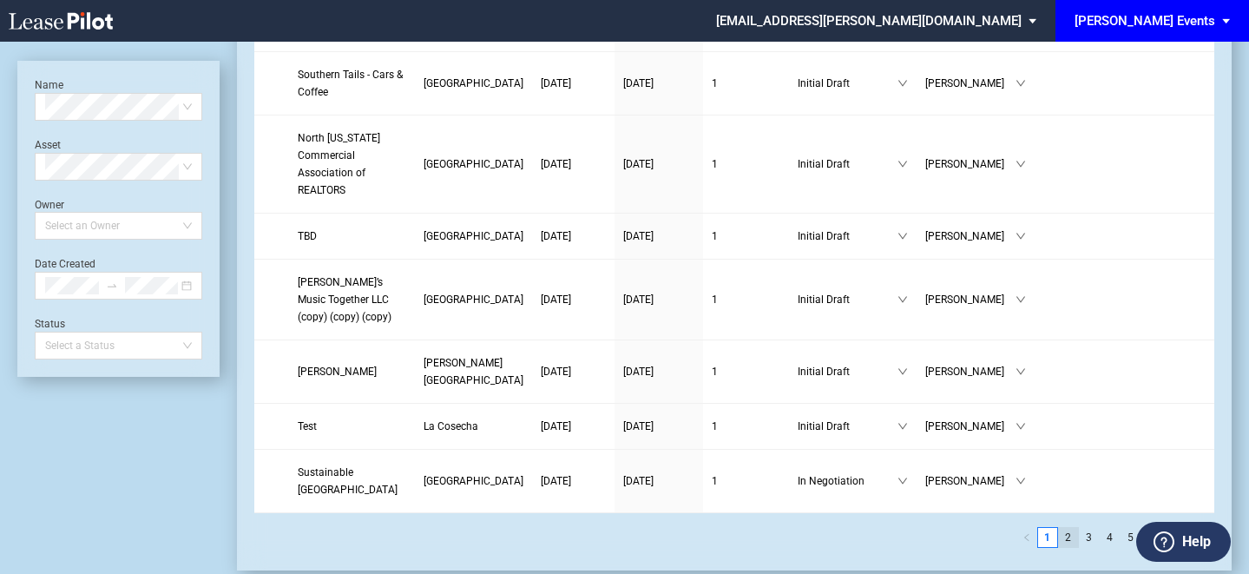
click at [1073, 528] on link "2" at bounding box center [1068, 537] width 19 height 19
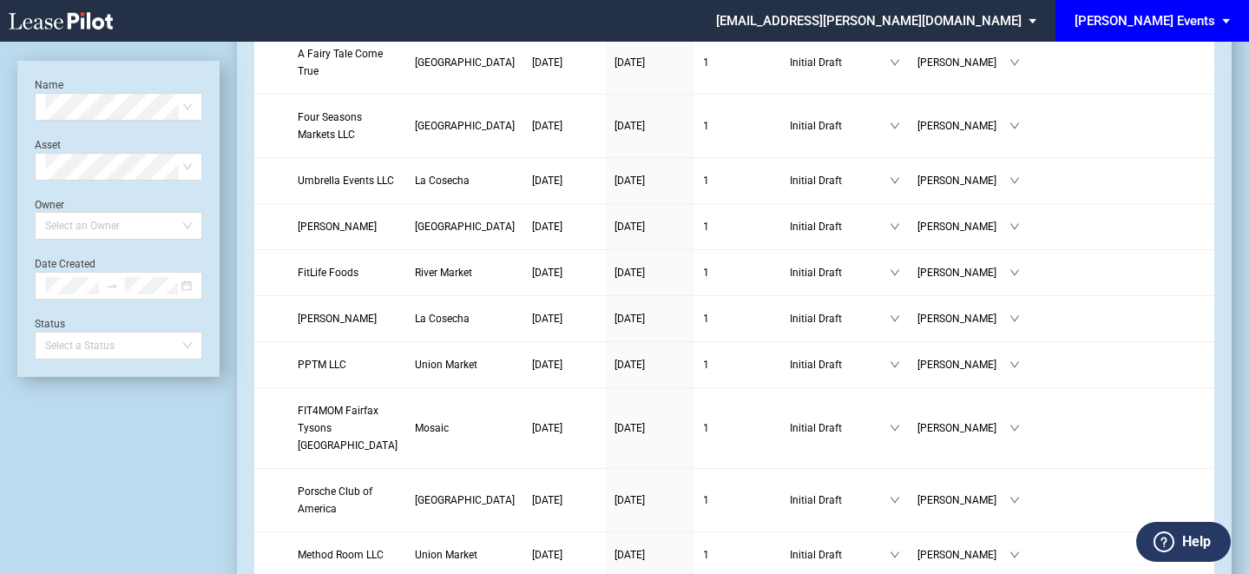
scroll to position [743, 0]
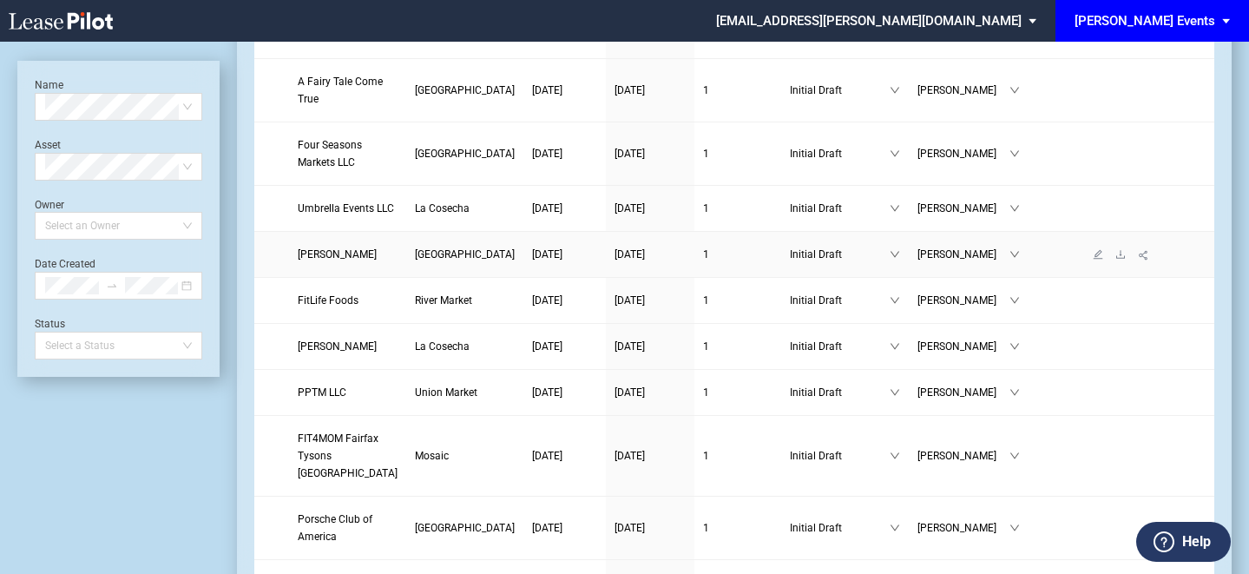
click at [351, 260] on span "Linda Neary" at bounding box center [337, 254] width 79 height 12
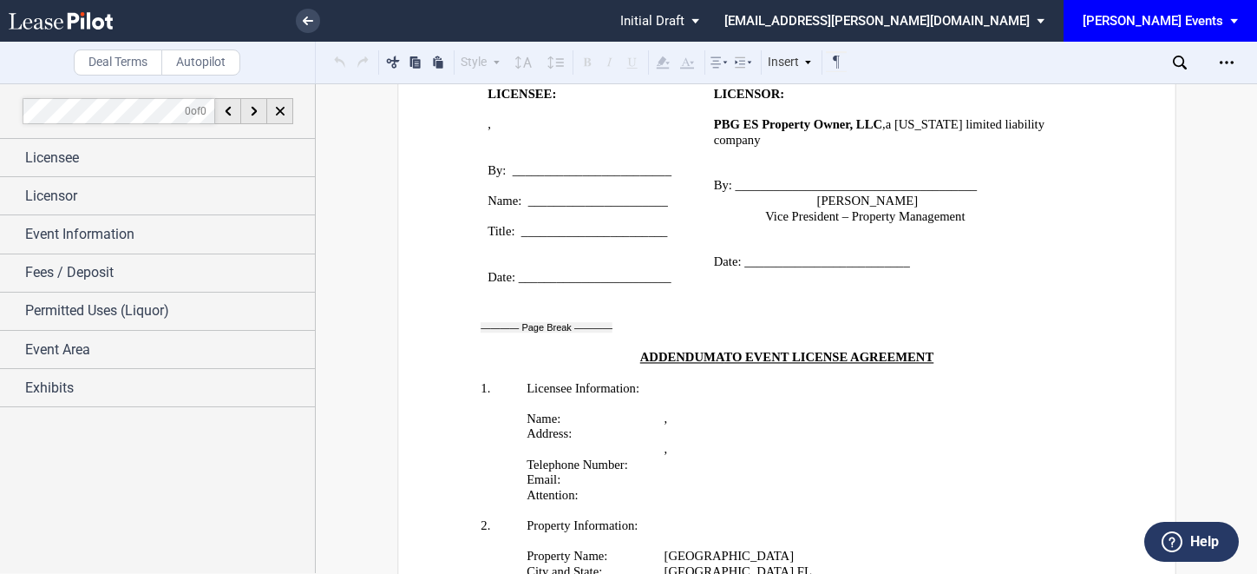
scroll to position [2777, 0]
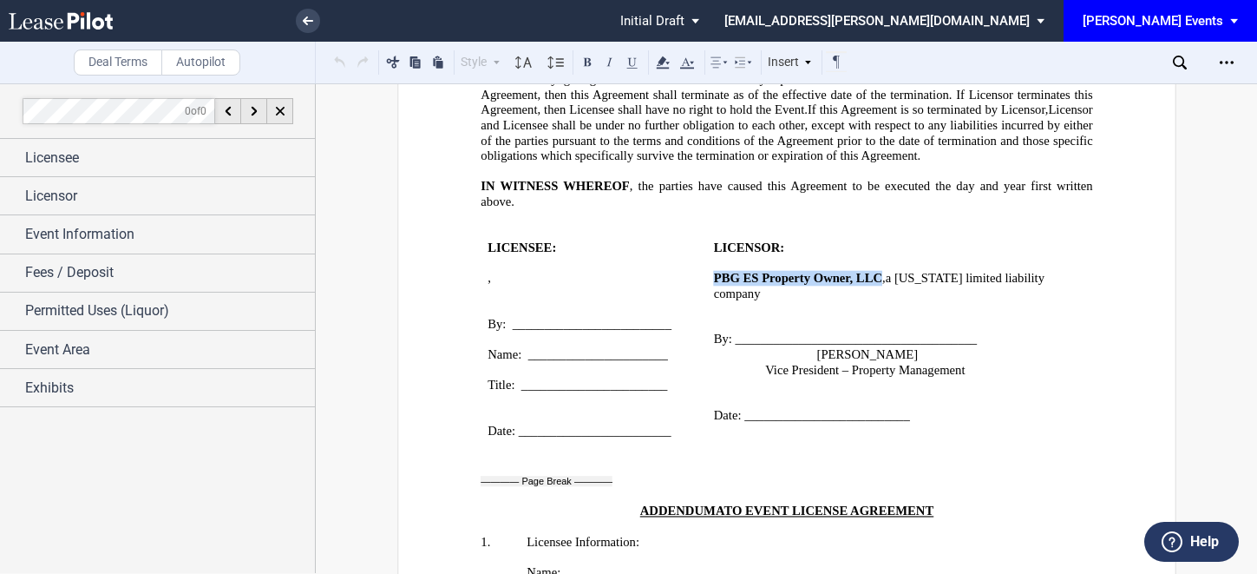
drag, startPoint x: 875, startPoint y: 260, endPoint x: 711, endPoint y: 266, distance: 164.1
click at [713, 271] on span "PBG ES Property Owner, LLC" at bounding box center [797, 278] width 168 height 15
click at [979, 362] on p "Vice President – Property Management" at bounding box center [925, 370] width 321 height 16
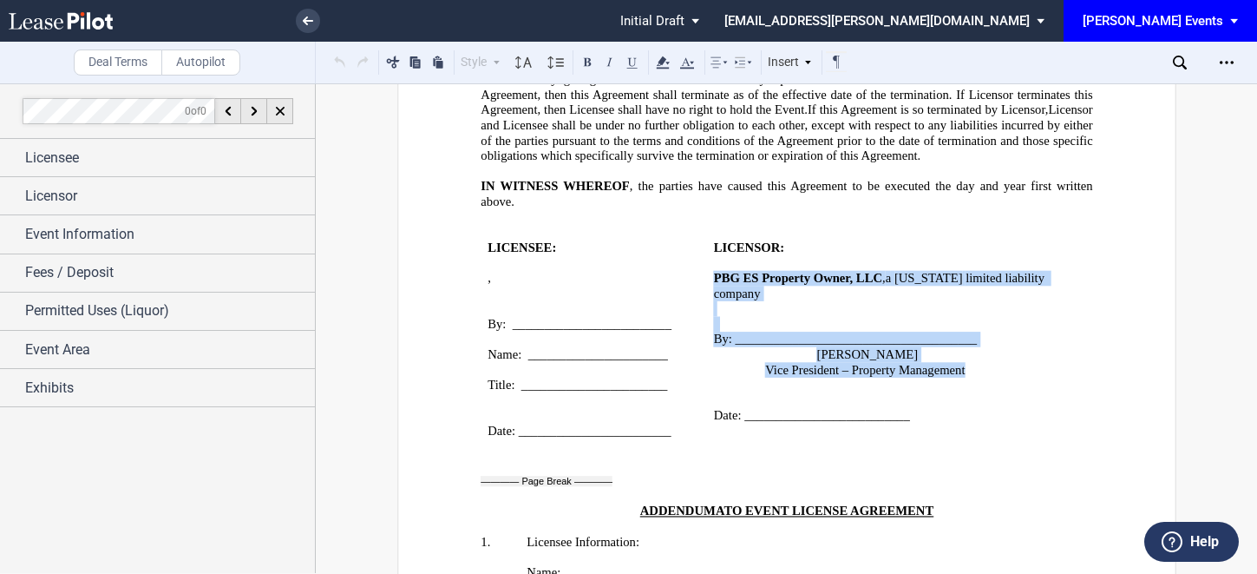
drag, startPoint x: 968, startPoint y: 340, endPoint x: 710, endPoint y: 263, distance: 269.0
click at [710, 263] on td "﻿ LICENSOR: ﻿ PBG ES Property Owner, LLC , a Delaware limited liability company…" at bounding box center [899, 339] width 387 height 229
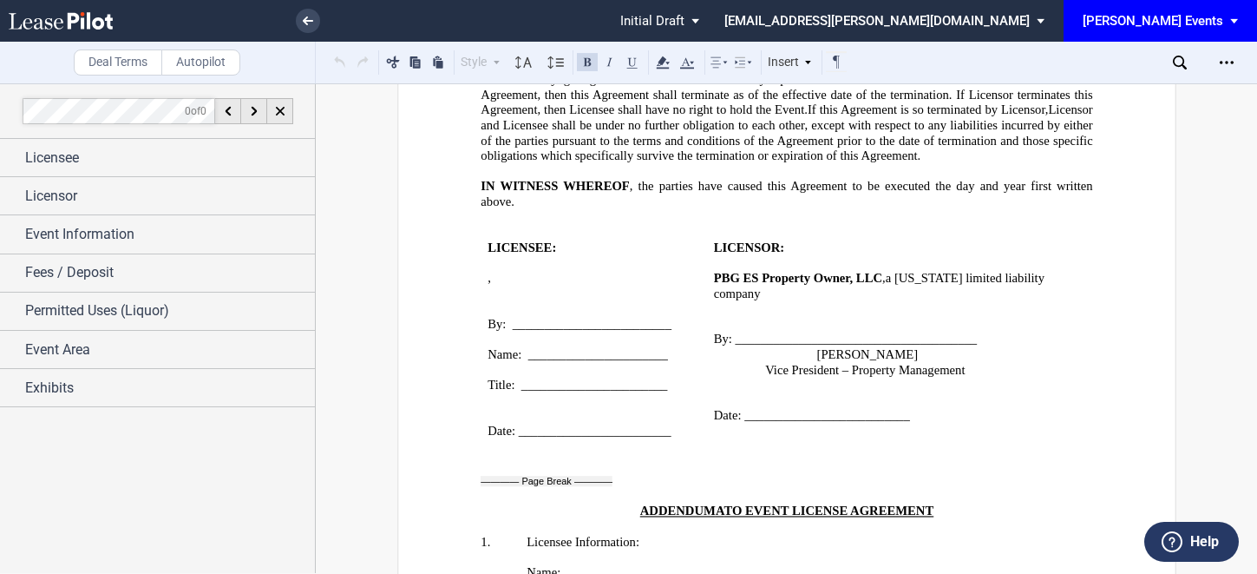
drag, startPoint x: 739, startPoint y: 261, endPoint x: 955, endPoint y: 327, distance: 225.1
click at [1014, 423] on p "﻿" at bounding box center [899, 431] width 373 height 16
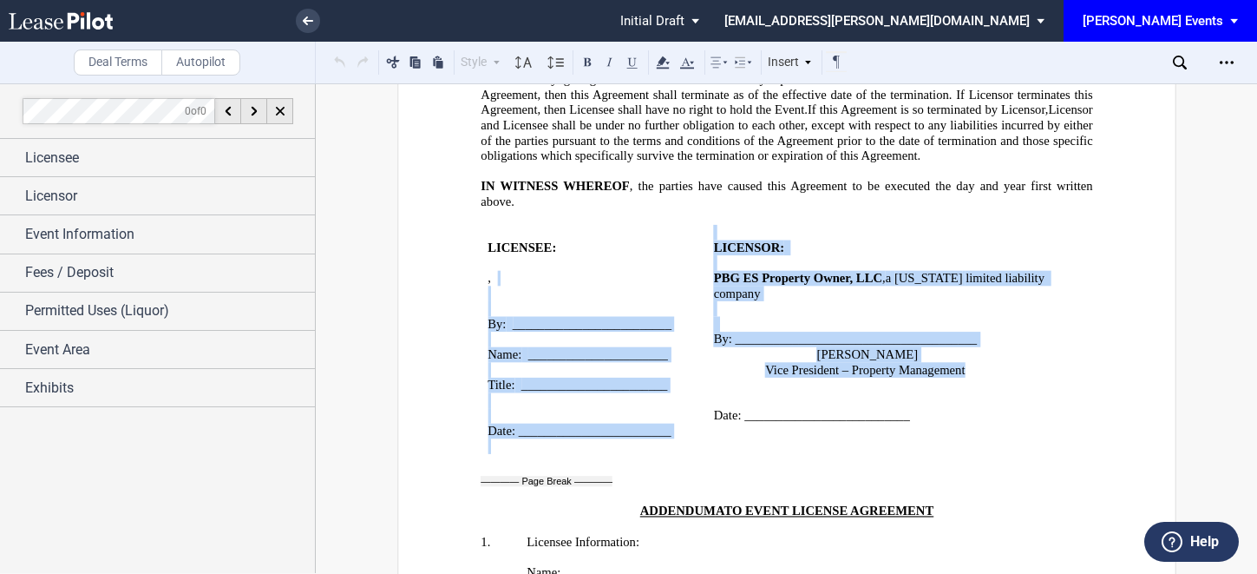
drag, startPoint x: 964, startPoint y: 338, endPoint x: 679, endPoint y: 272, distance: 293.0
click at [679, 272] on tr "﻿ LICENSEE: ﻿ ﻿ ﻿ [ ﻿ ﻿ ] , ﻿ ﻿ ﻿ ﻿ [ ﻿ ﻿ ﻿ ﻿ ] ﻿ ﻿ [ ﻿ ﻿ ] ﻿ ﻿ By: ___________…" at bounding box center [787, 339] width 613 height 229
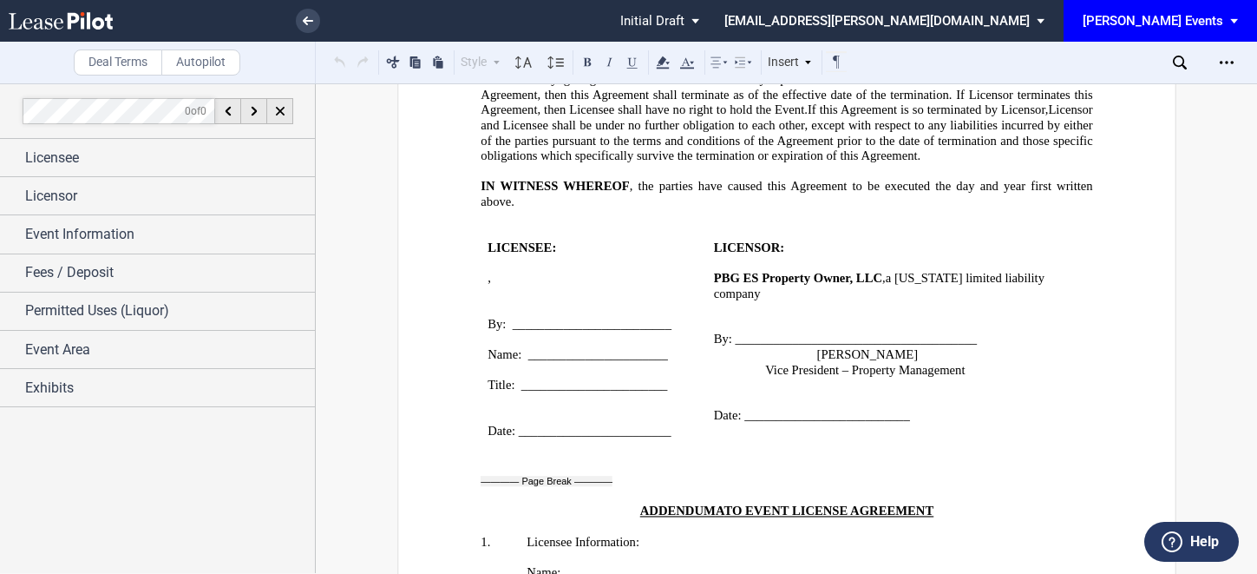
click at [958, 377] on p "﻿" at bounding box center [899, 385] width 373 height 16
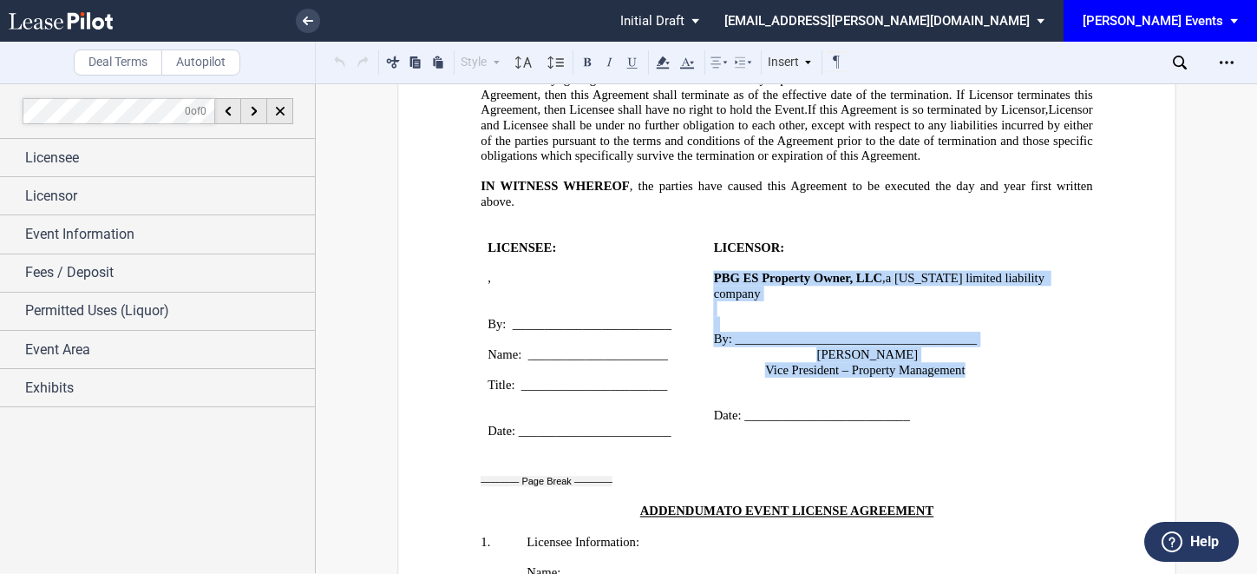
drag, startPoint x: 954, startPoint y: 338, endPoint x: 710, endPoint y: 260, distance: 256.0
click at [710, 260] on td "﻿ LICENSOR: ﻿ PBG ES Property Owner, LLC , a Delaware limited liability company…" at bounding box center [899, 339] width 387 height 229
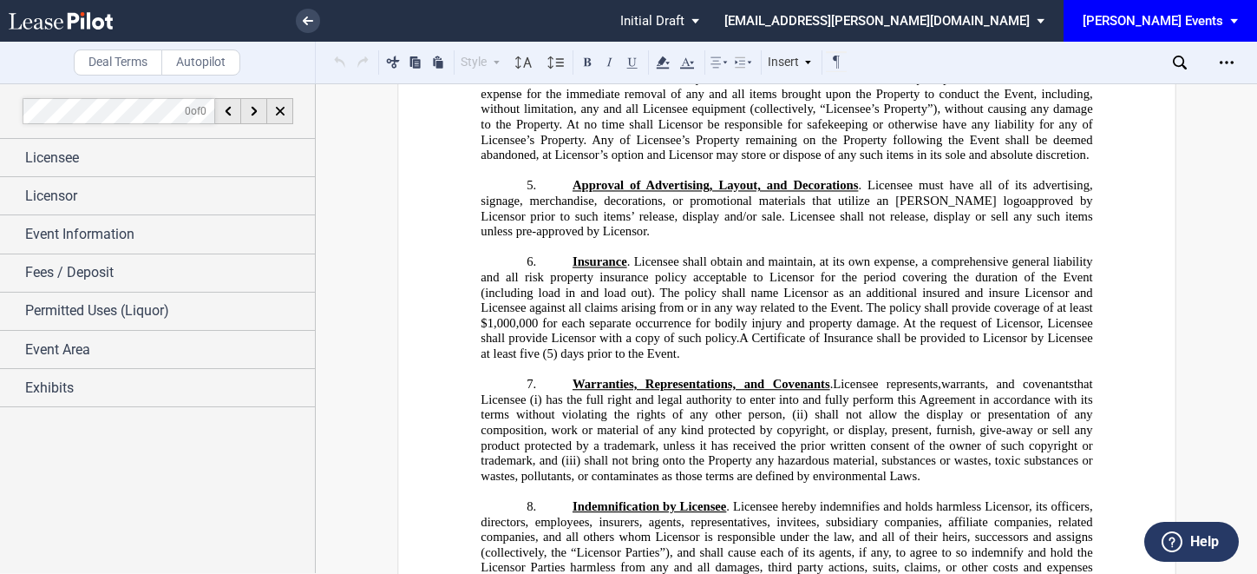
scroll to position [781, 0]
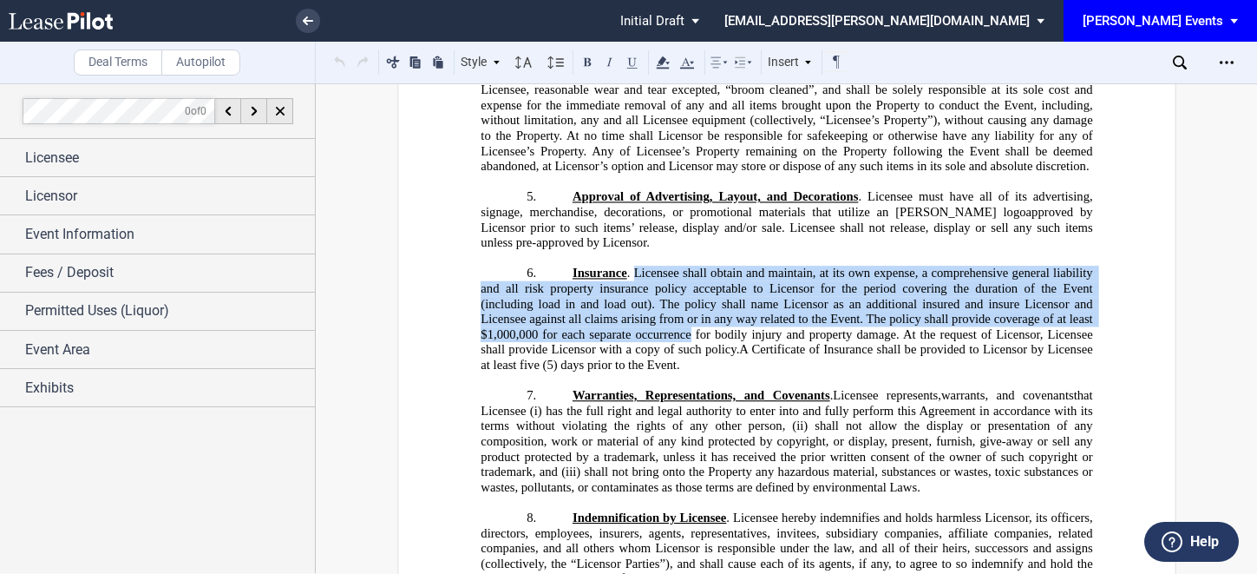
drag, startPoint x: 689, startPoint y: 332, endPoint x: 632, endPoint y: 279, distance: 78.6
click at [632, 279] on span ". Licensee shall obtain and maintain, at its own expense, a comprehensive gener…" at bounding box center [788, 311] width 615 height 91
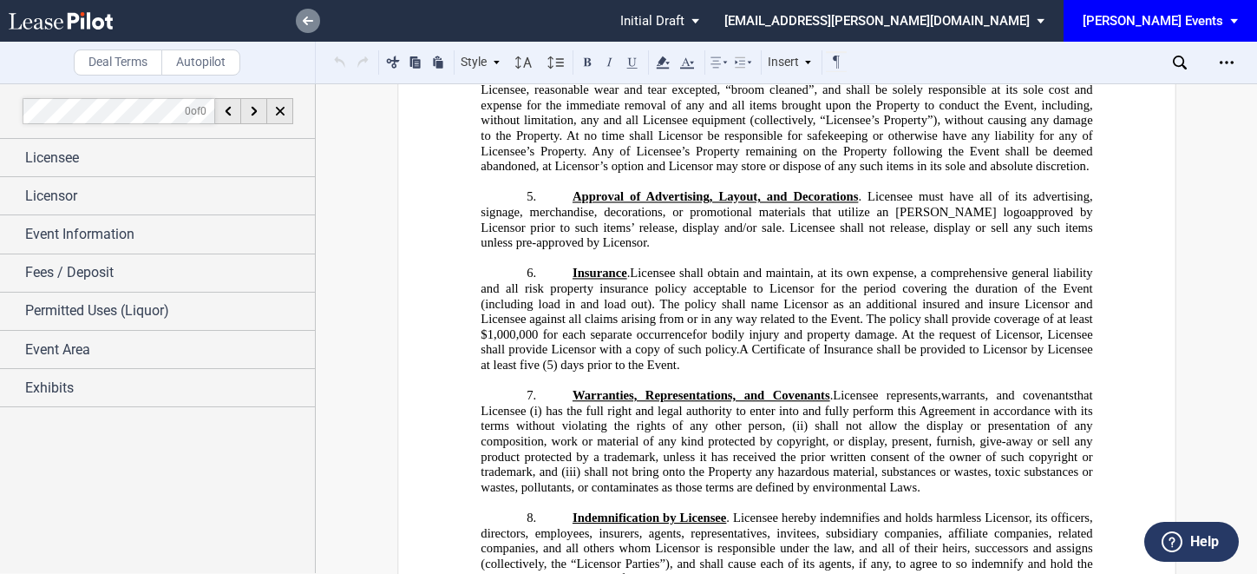
click at [308, 26] on link at bounding box center [308, 21] width 24 height 24
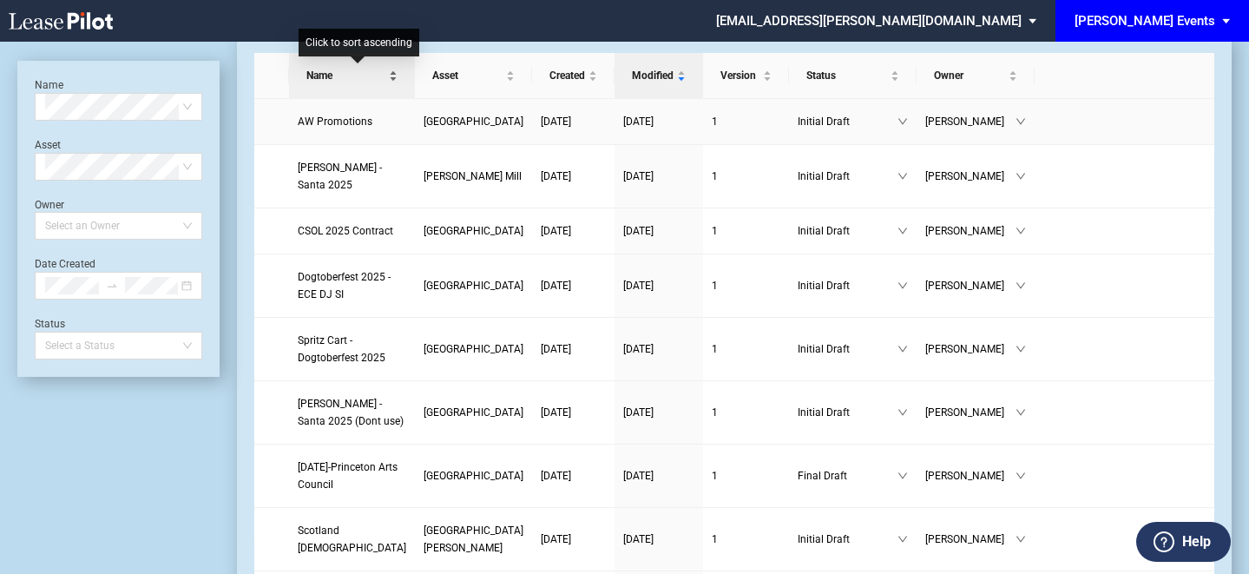
scroll to position [87, 0]
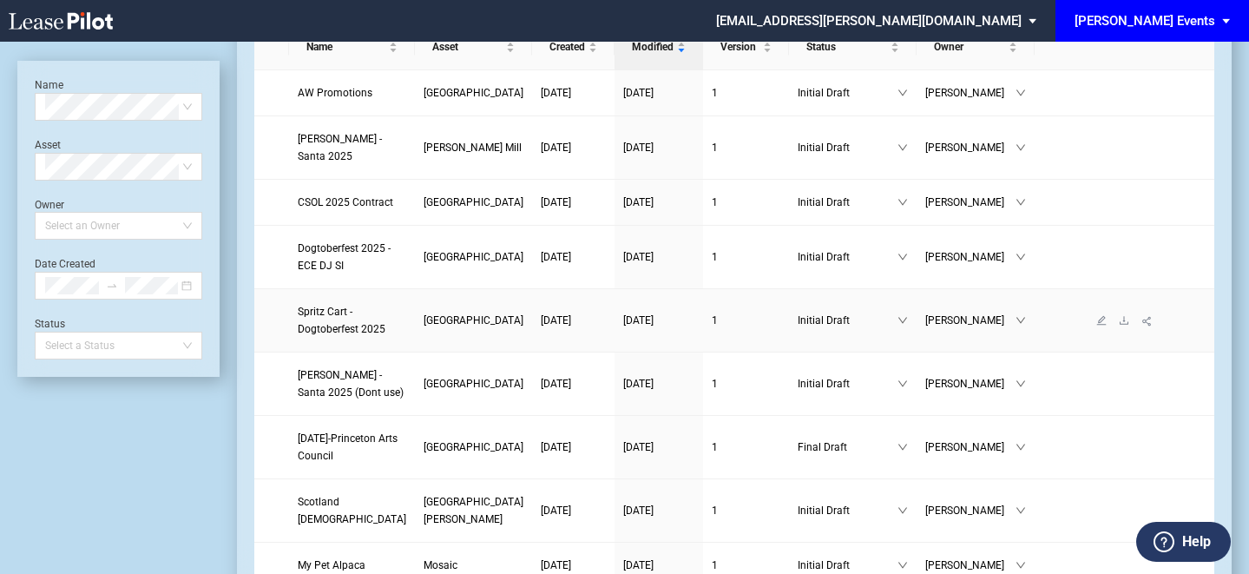
click at [344, 338] on link "Spritz Cart - Dogtoberfest 2025" at bounding box center [352, 320] width 108 height 35
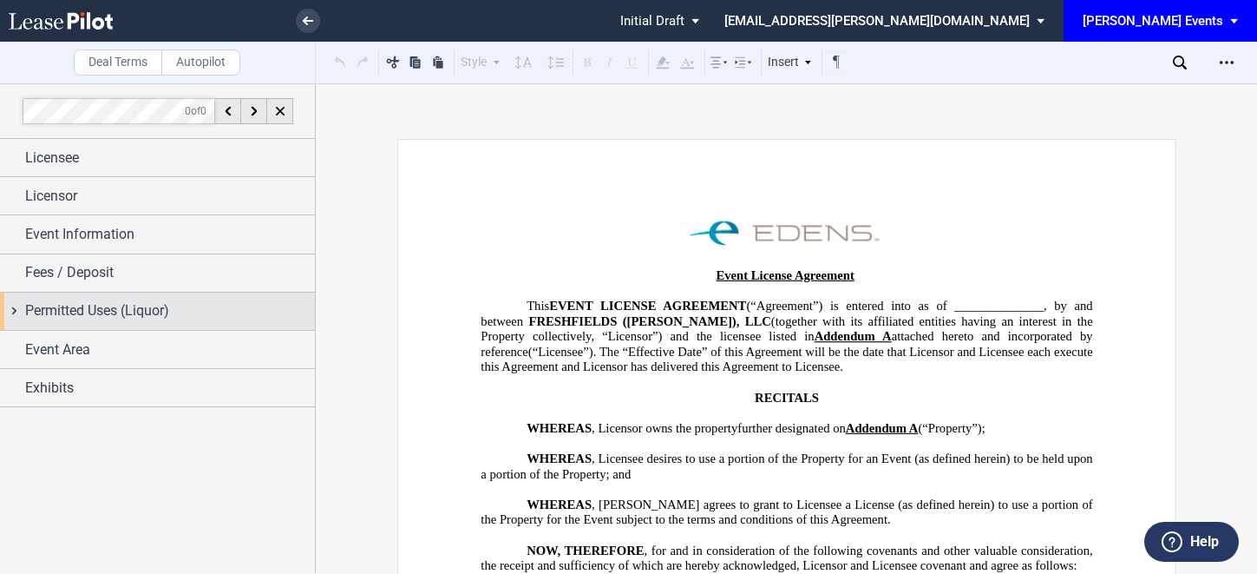
click at [178, 302] on div "Permitted Uses (Liquor)" at bounding box center [170, 310] width 290 height 21
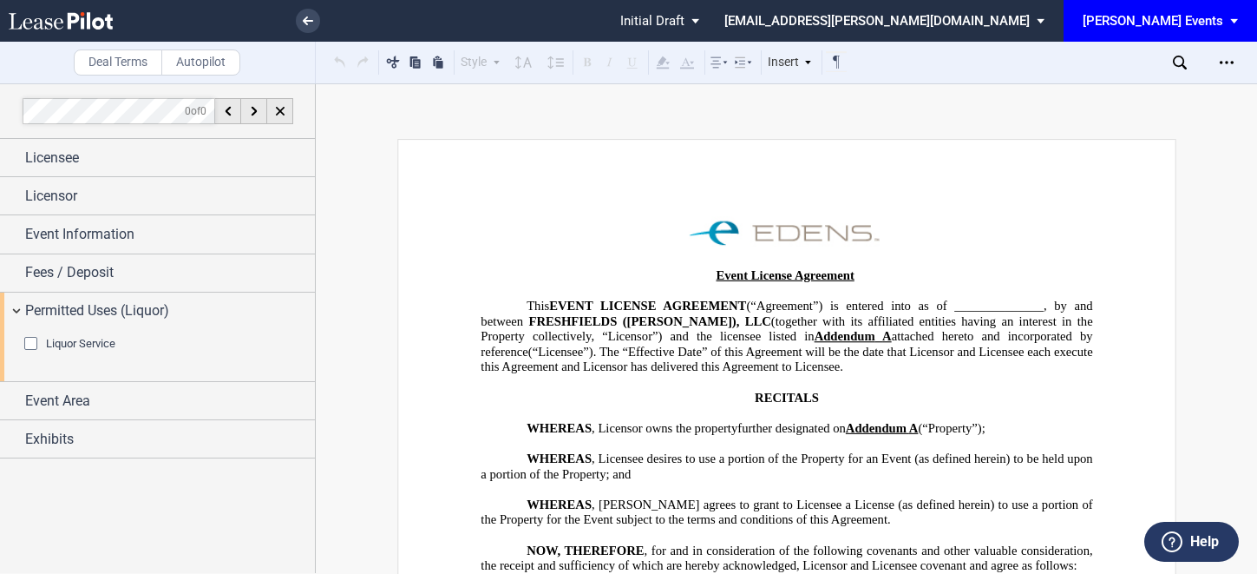
click at [28, 347] on div "Liquor Service" at bounding box center [32, 345] width 17 height 17
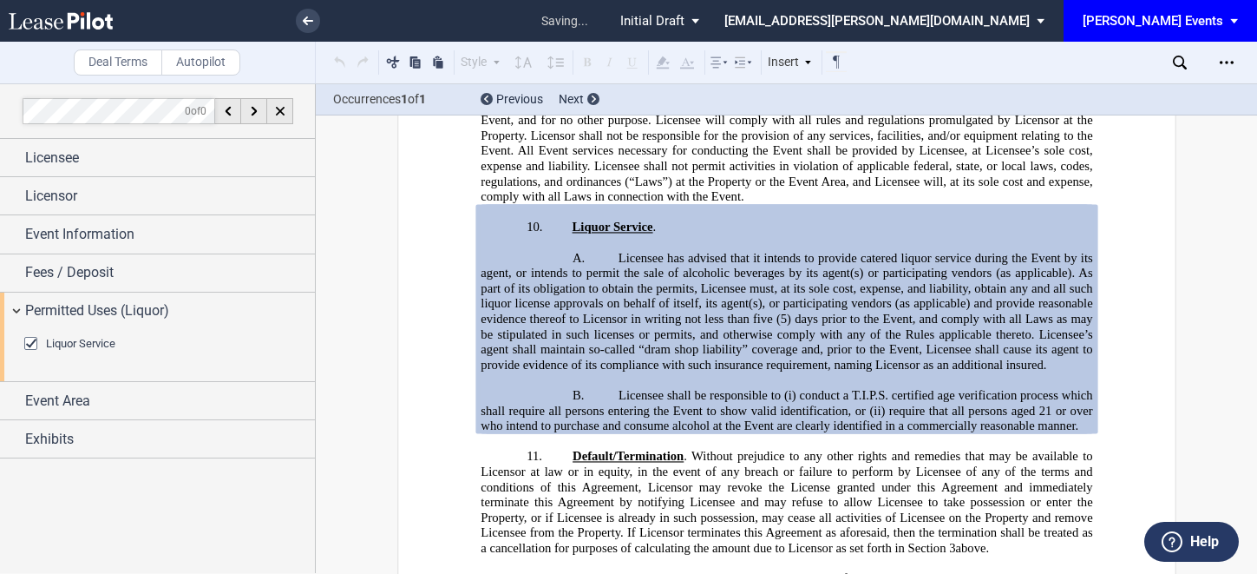
scroll to position [1397, 0]
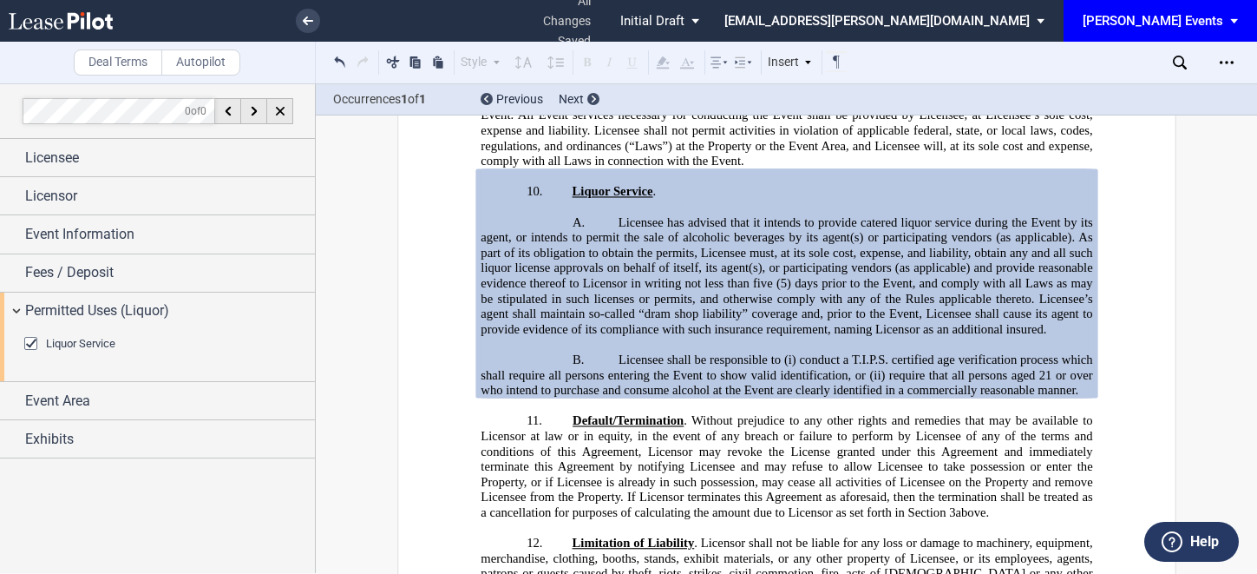
click at [763, 310] on span "(5) days prior to the Event, and comply with all Laws as may be stipulated in s…" at bounding box center [788, 306] width 615 height 60
drag, startPoint x: 967, startPoint y: 222, endPoint x: 814, endPoint y: 226, distance: 152.8
click at [814, 226] on span "Licensee has advised that it intends to provide catered liquor service during t…" at bounding box center [788, 251] width 615 height 75
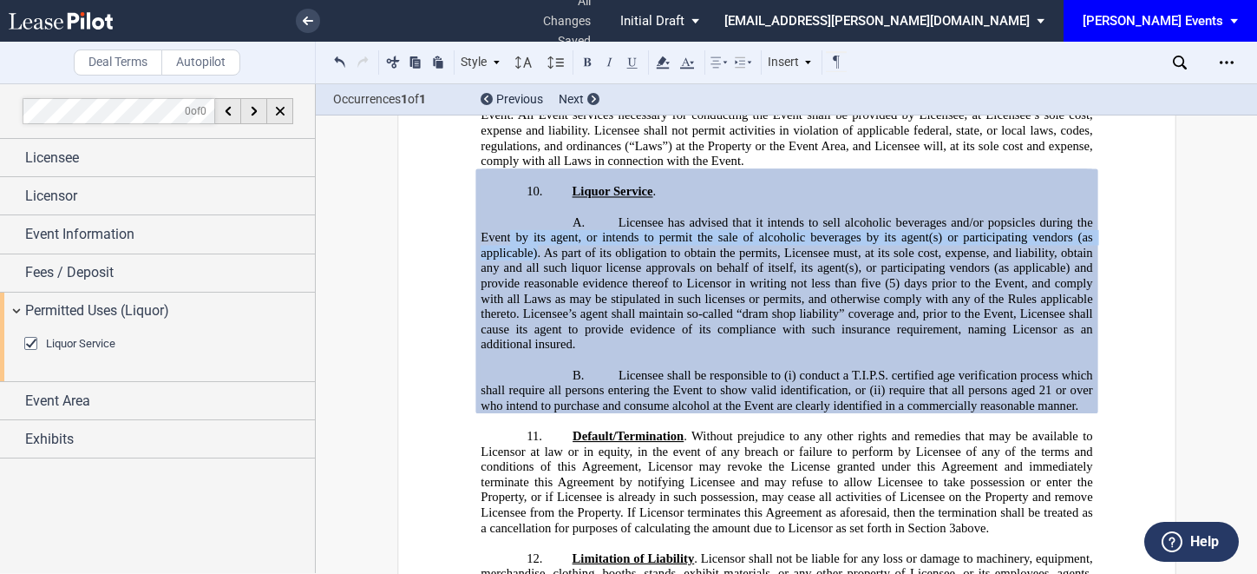
drag, startPoint x: 508, startPoint y: 236, endPoint x: 534, endPoint y: 255, distance: 31.6
click at [534, 255] on span "Licensee has advised that it intends to sell alcoholic beverages and/or popsicl…" at bounding box center [788, 251] width 615 height 75
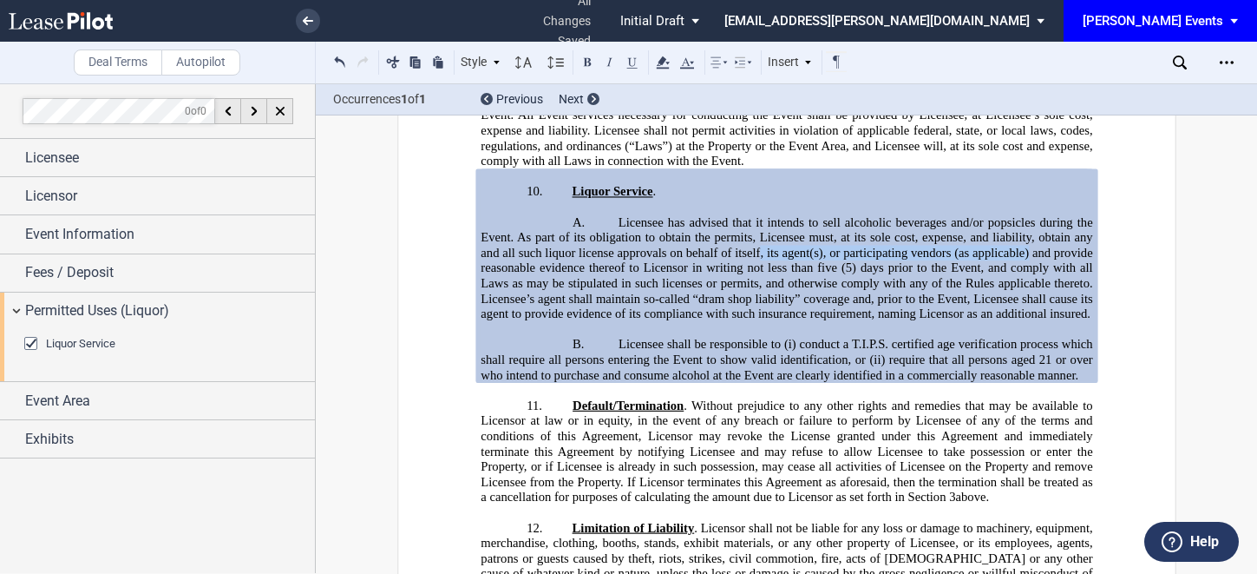
drag, startPoint x: 1025, startPoint y: 252, endPoint x: 758, endPoint y: 246, distance: 267.3
click at [758, 246] on span "Licensee has advised that it intends to sell alcoholic beverages and/or popsicl…" at bounding box center [788, 244] width 615 height 60
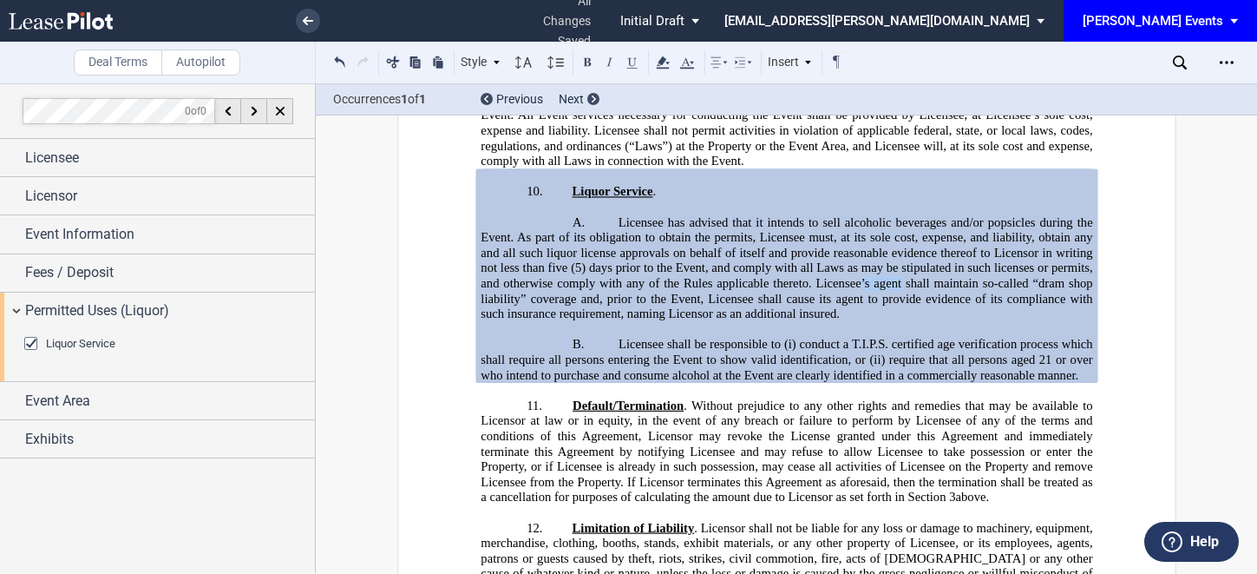
drag, startPoint x: 896, startPoint y: 282, endPoint x: 858, endPoint y: 279, distance: 38.3
click at [858, 279] on span "(5) days prior to the Event, and comply with all Laws as may be stipulated in s…" at bounding box center [788, 290] width 615 height 60
drag, startPoint x: 840, startPoint y: 294, endPoint x: 744, endPoint y: 292, distance: 96.4
click at [744, 292] on span "(5) days prior to the Event, and comply with all Laws as may be stipulated in s…" at bounding box center [788, 290] width 615 height 60
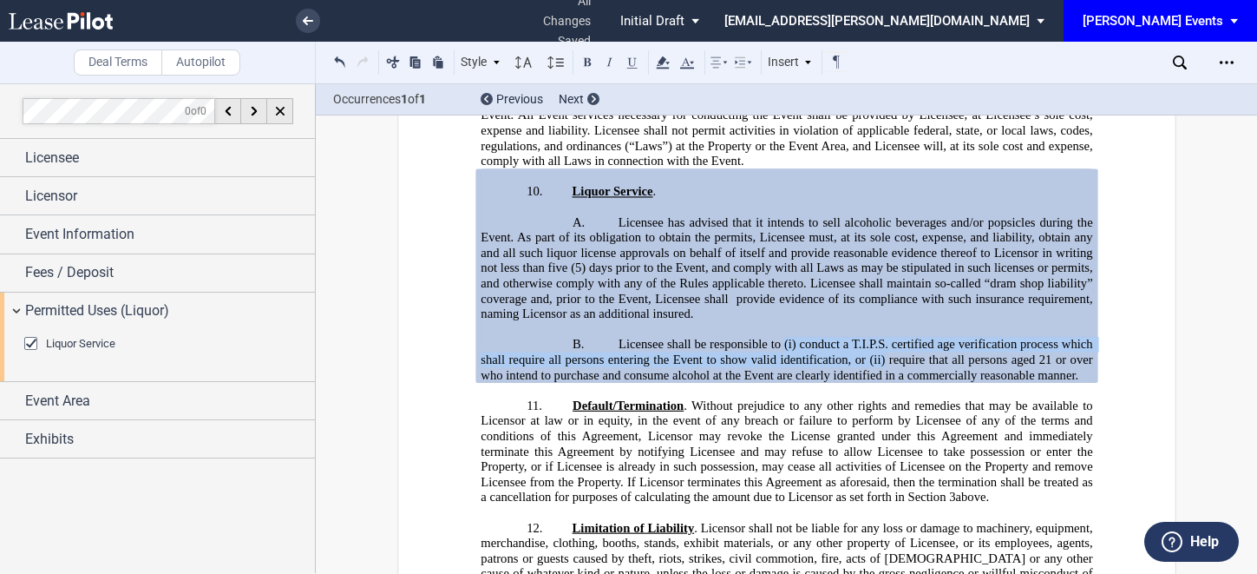
drag, startPoint x: 881, startPoint y: 361, endPoint x: 780, endPoint y: 344, distance: 102.0
click at [780, 344] on span "Licensee shall be responsible to (i) conduct a T.I.P.S. certified age verificat…" at bounding box center [788, 359] width 615 height 45
click at [858, 354] on span "conduct a T.I.P.S. certified age verification process which shall require all p…" at bounding box center [788, 352] width 615 height 30
drag, startPoint x: 793, startPoint y: 343, endPoint x: 779, endPoint y: 343, distance: 13.9
click at [779, 343] on span "Licensee shall be responsible to (i) conduct a T.I.P.S. certified age verificat…" at bounding box center [788, 359] width 615 height 45
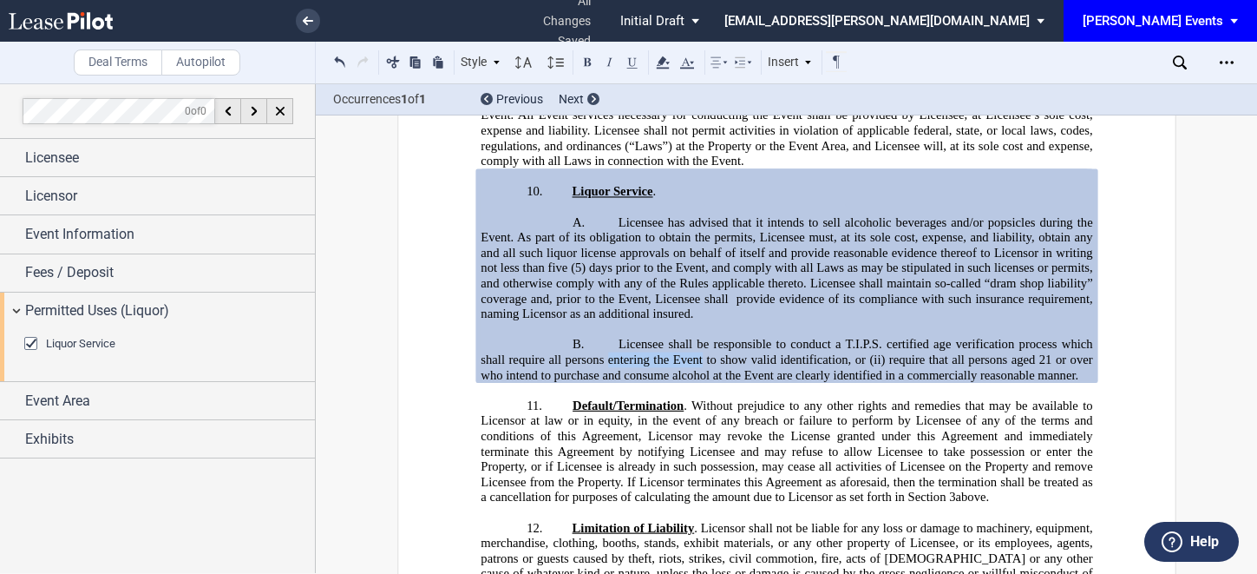
drag, startPoint x: 700, startPoint y: 357, endPoint x: 603, endPoint y: 354, distance: 97.2
click at [603, 354] on span "conduct a T.I.P.S. certified age verification process which shall require all p…" at bounding box center [788, 352] width 615 height 30
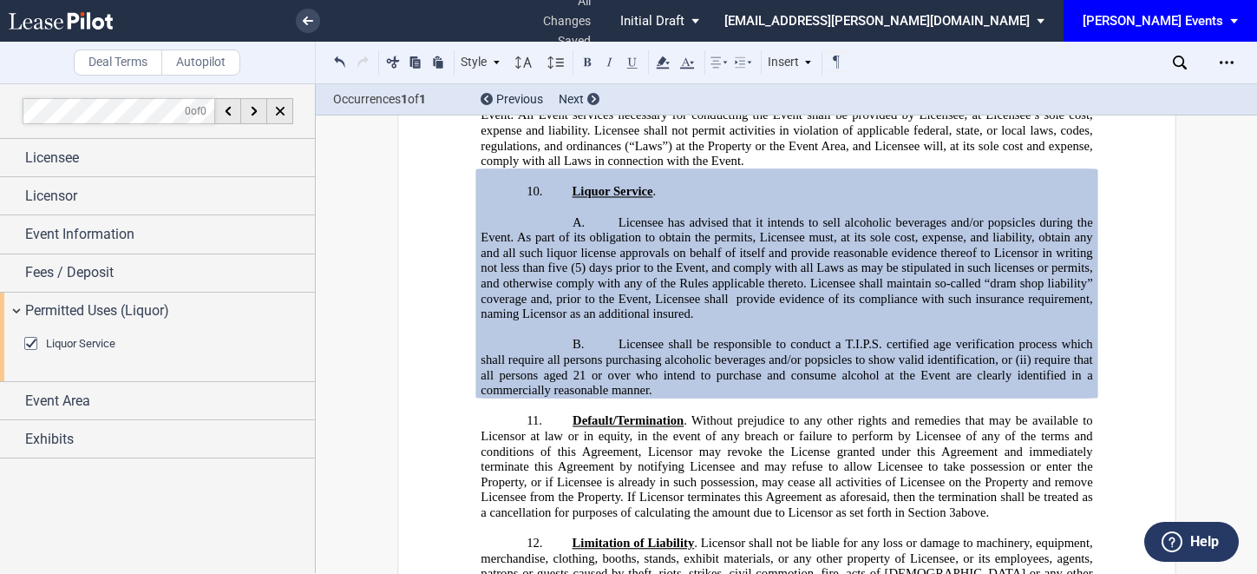
click at [659, 359] on span "conduct a T.I.P.S. certified age verification process which shall require all p…" at bounding box center [788, 352] width 615 height 30
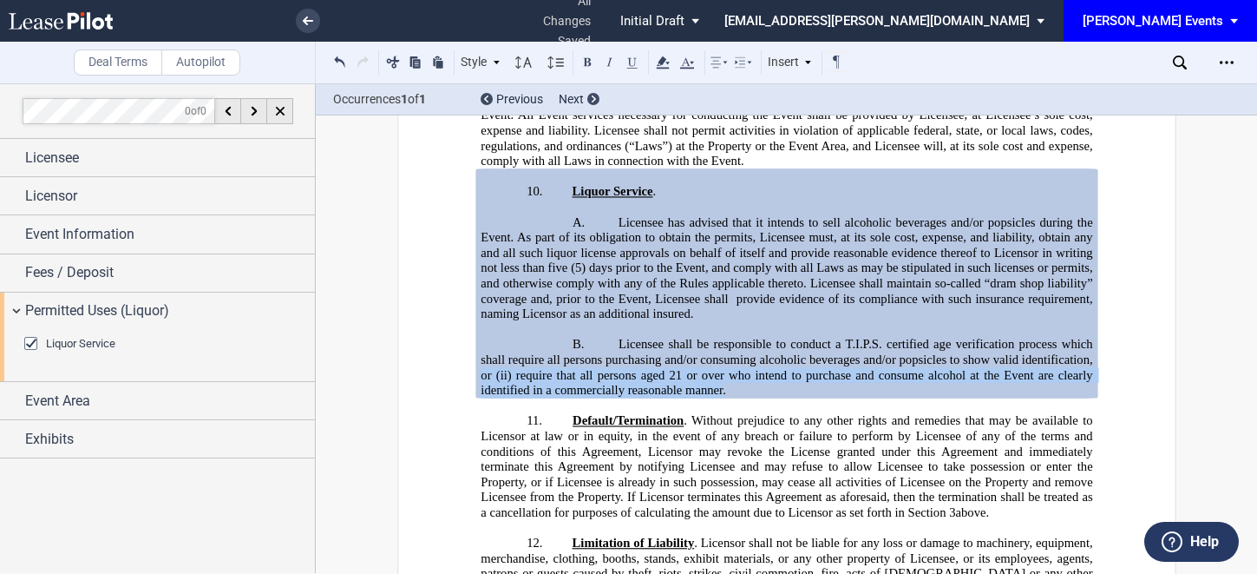
drag, startPoint x: 718, startPoint y: 389, endPoint x: 480, endPoint y: 371, distance: 239.3
click at [481, 371] on span "Licensee shall be responsible to conduct a T.I.P.S. certified age verification …" at bounding box center [788, 367] width 615 height 60
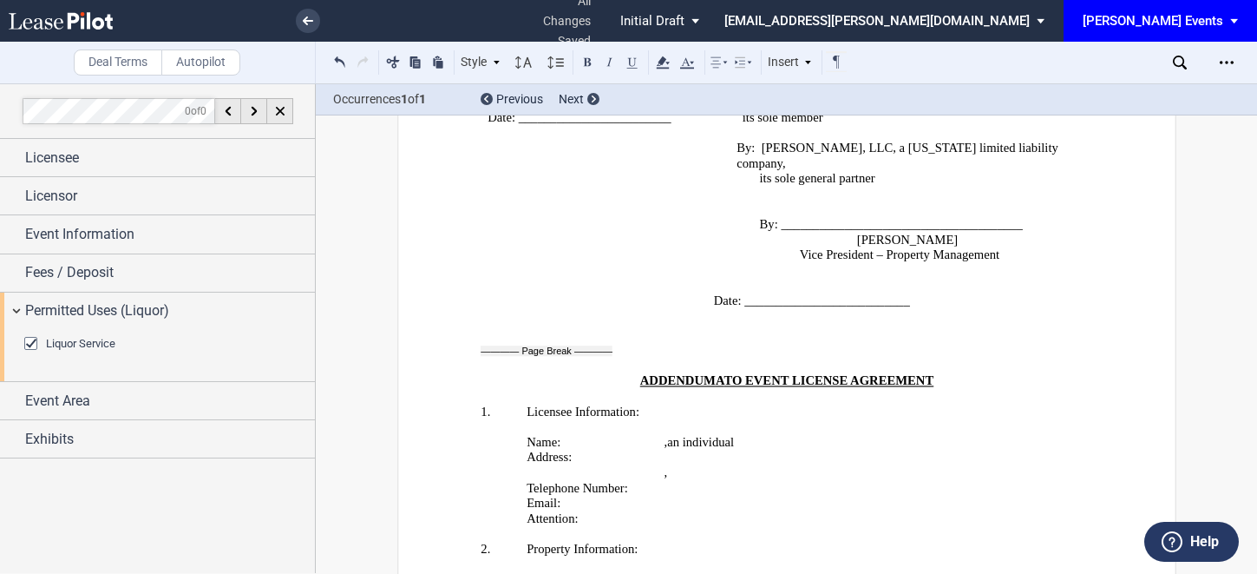
scroll to position [3219, 0]
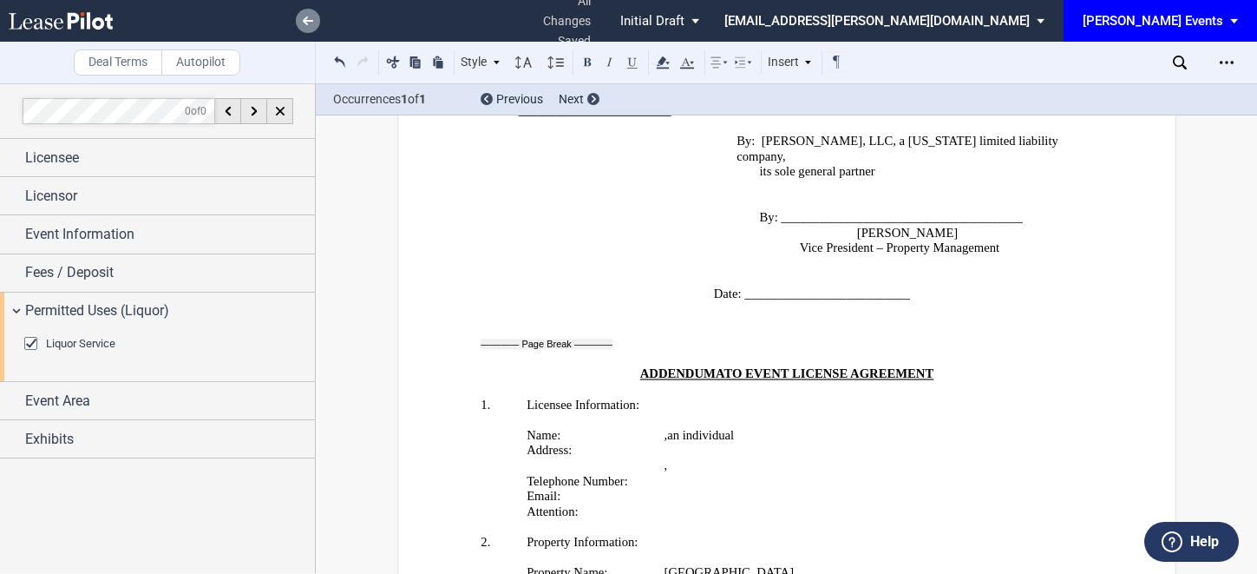
click at [314, 20] on link at bounding box center [308, 21] width 24 height 24
